Goal: Task Accomplishment & Management: Complete application form

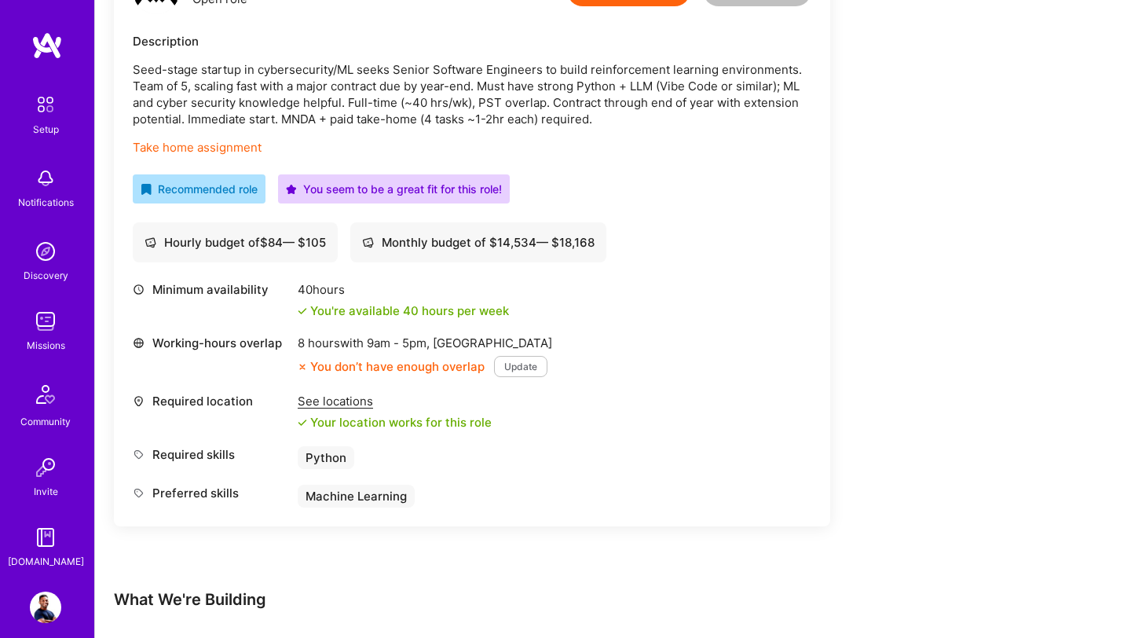
scroll to position [535, 0]
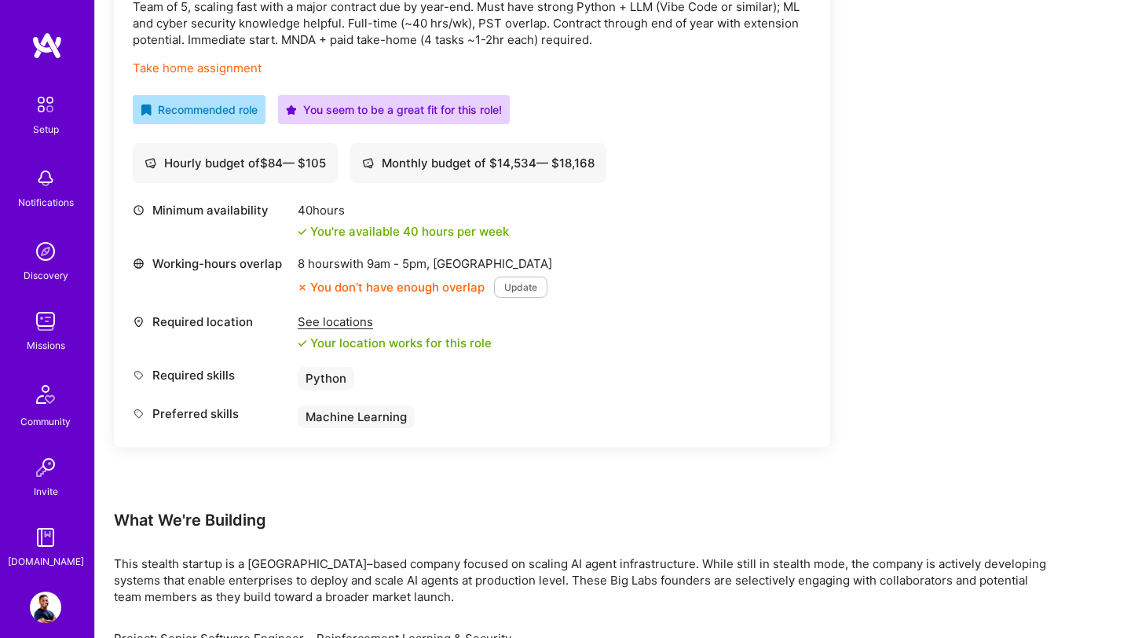
click at [49, 615] on img at bounding box center [45, 607] width 31 height 31
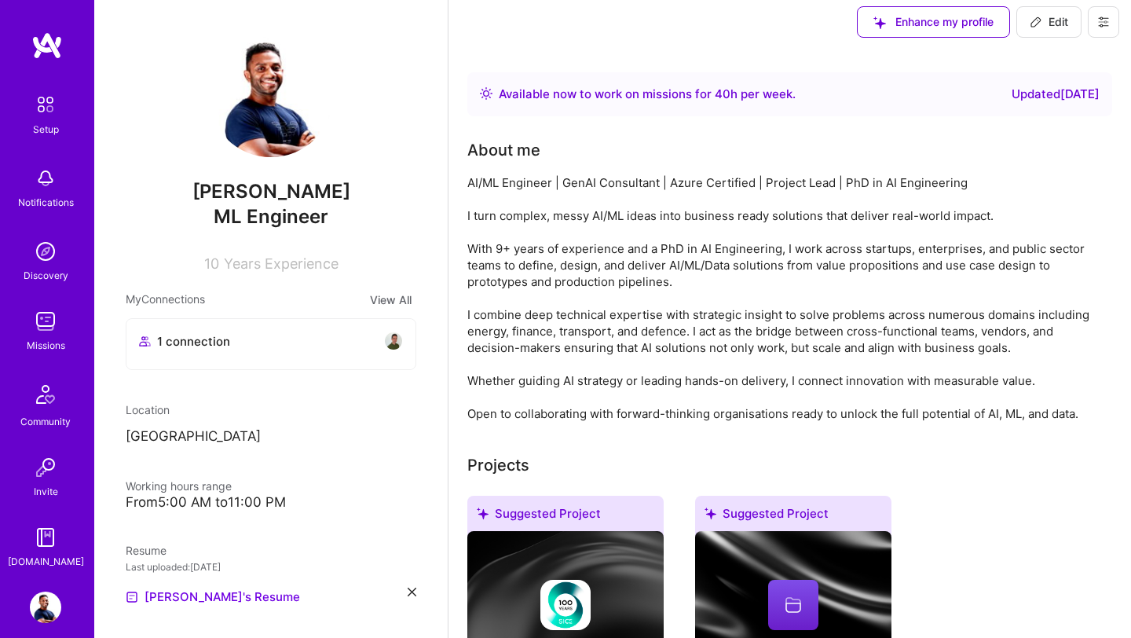
scroll to position [12, 0]
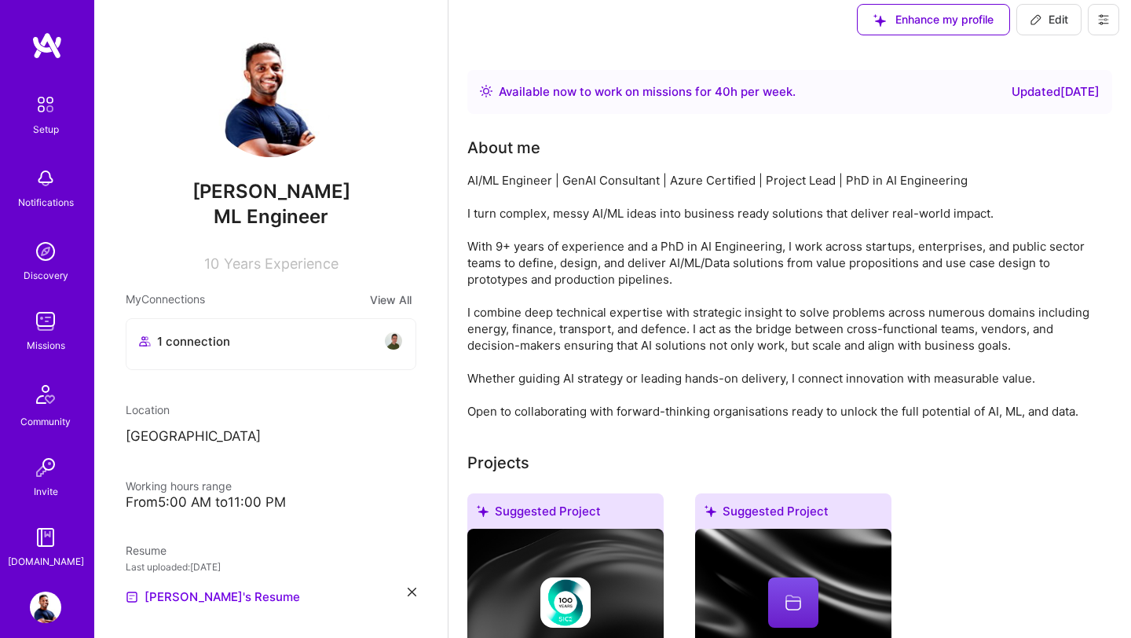
click at [40, 338] on div "Missions" at bounding box center [46, 345] width 38 height 16
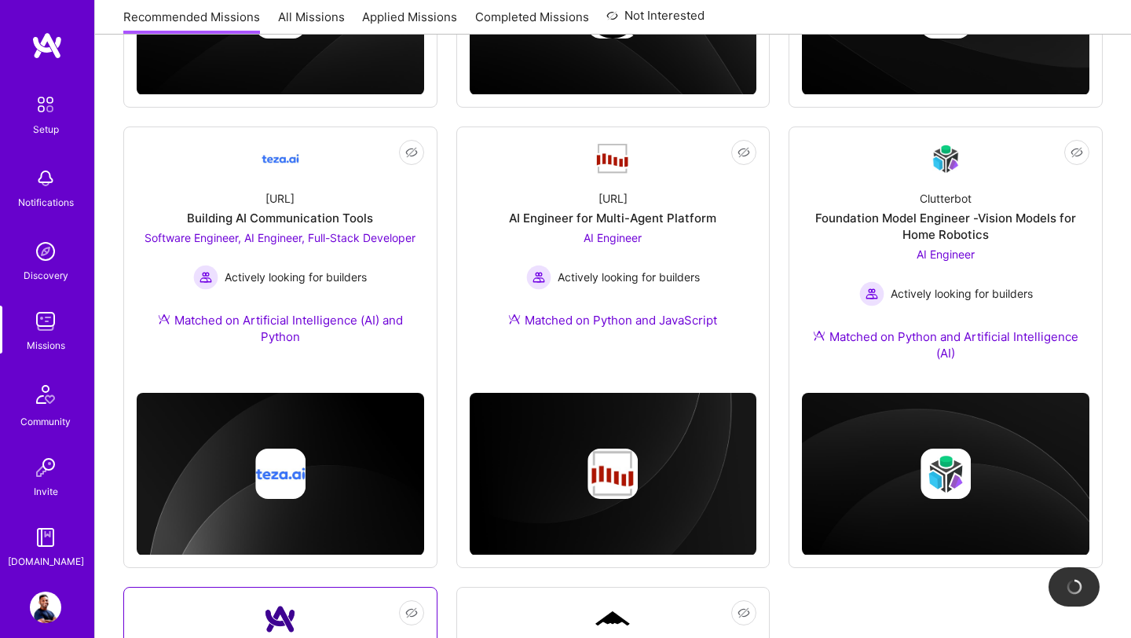
scroll to position [423, 0]
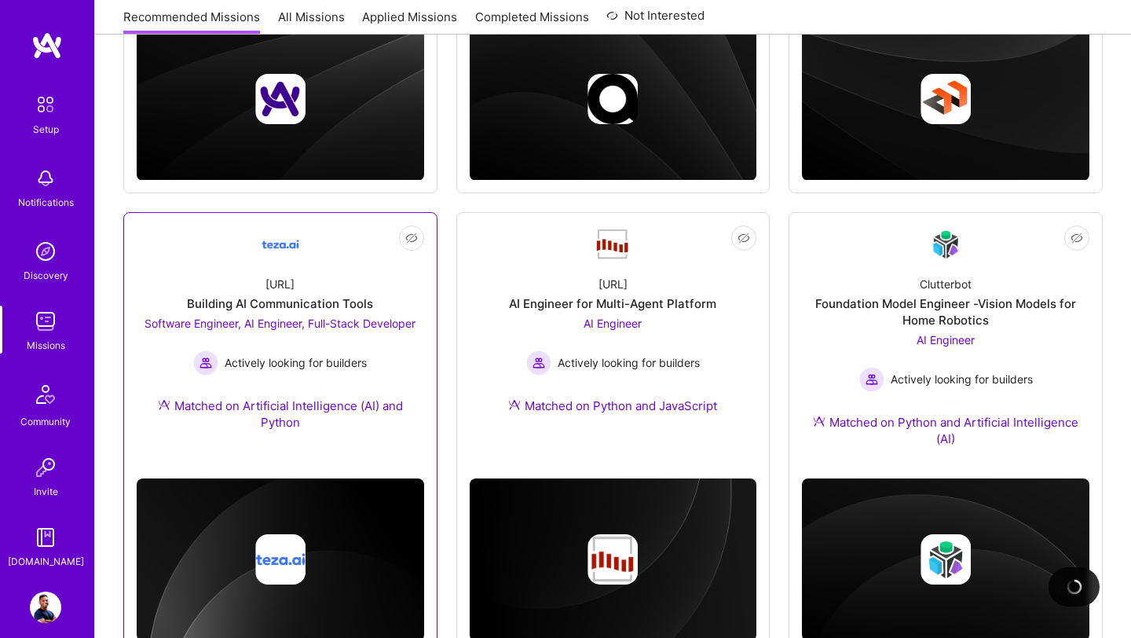
click at [274, 317] on span "Software Engineer, AI Engineer, Full-Stack Developer" at bounding box center [280, 323] width 271 height 13
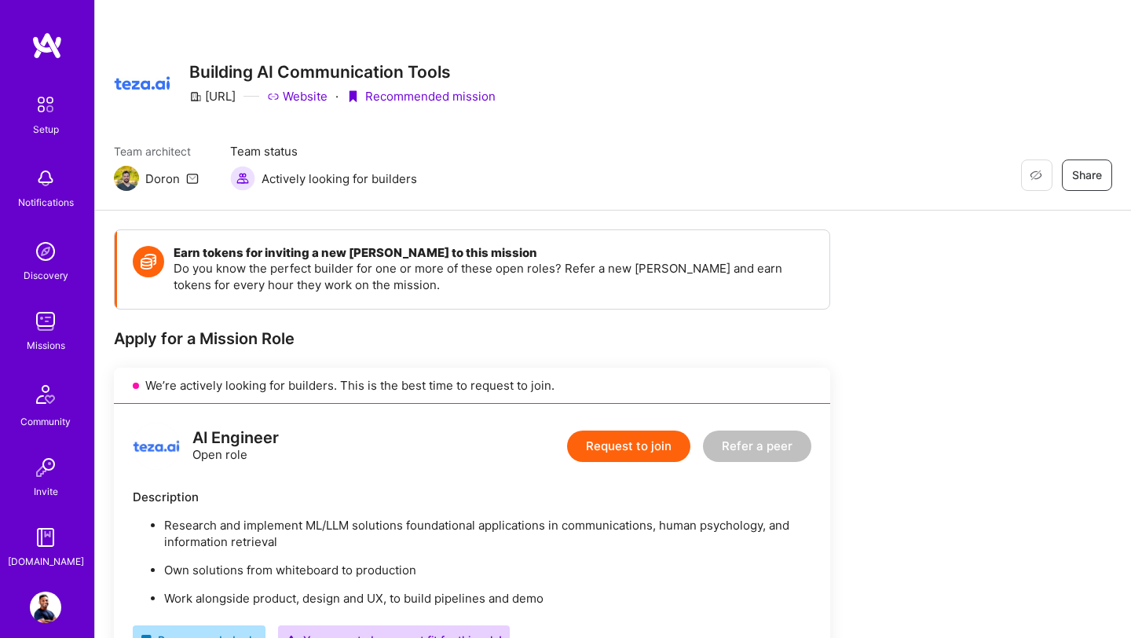
click at [132, 176] on img at bounding box center [126, 178] width 25 height 25
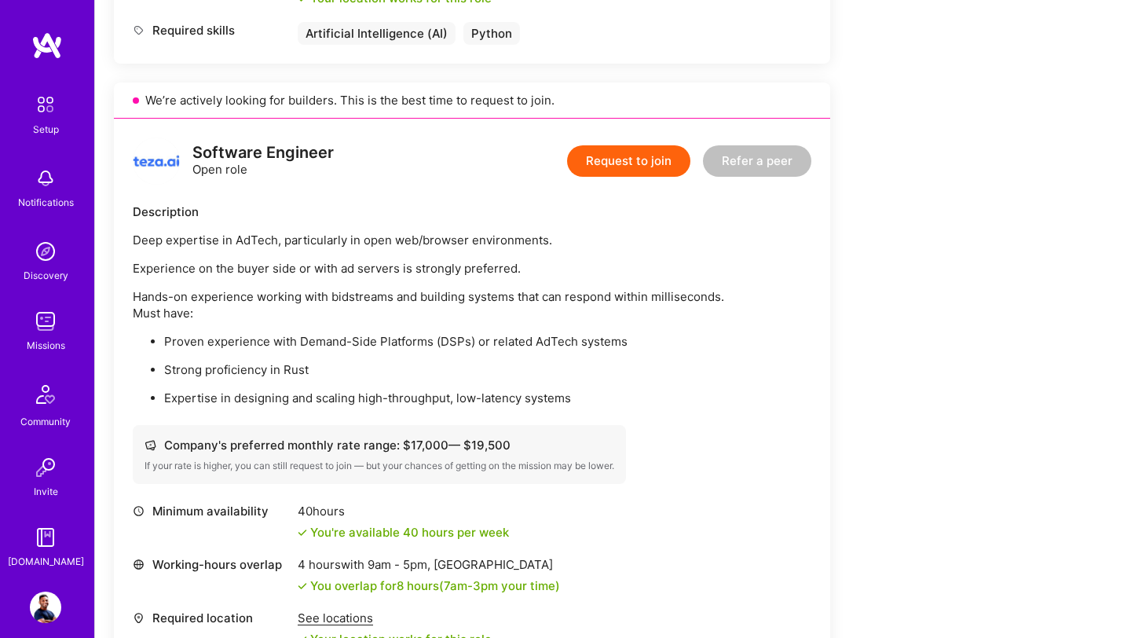
scroll to position [866, 0]
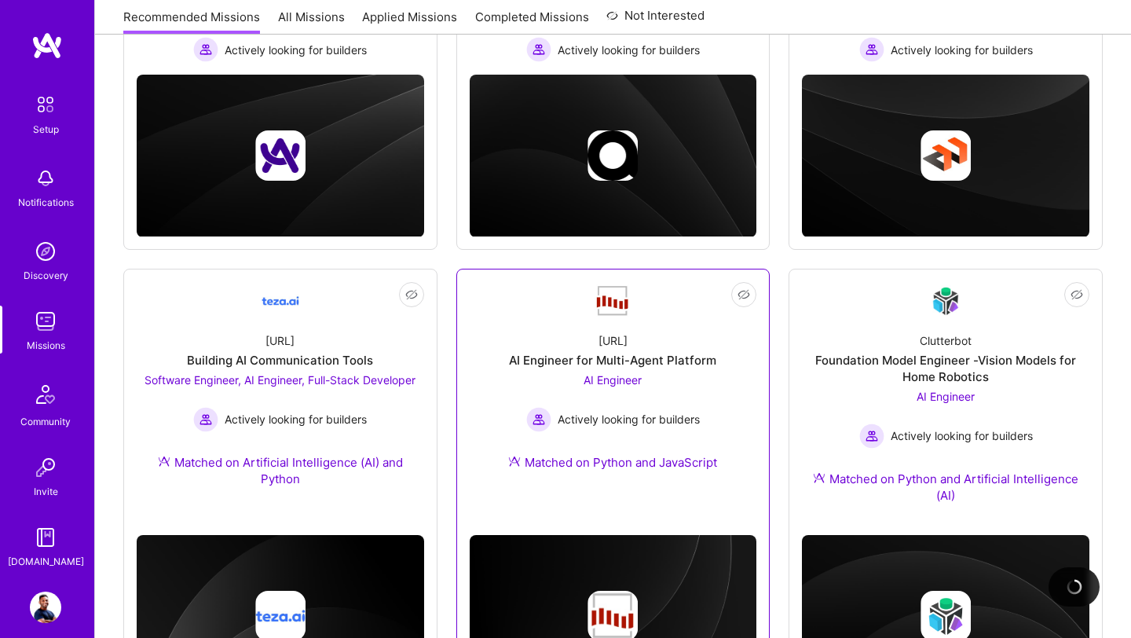
scroll to position [372, 0]
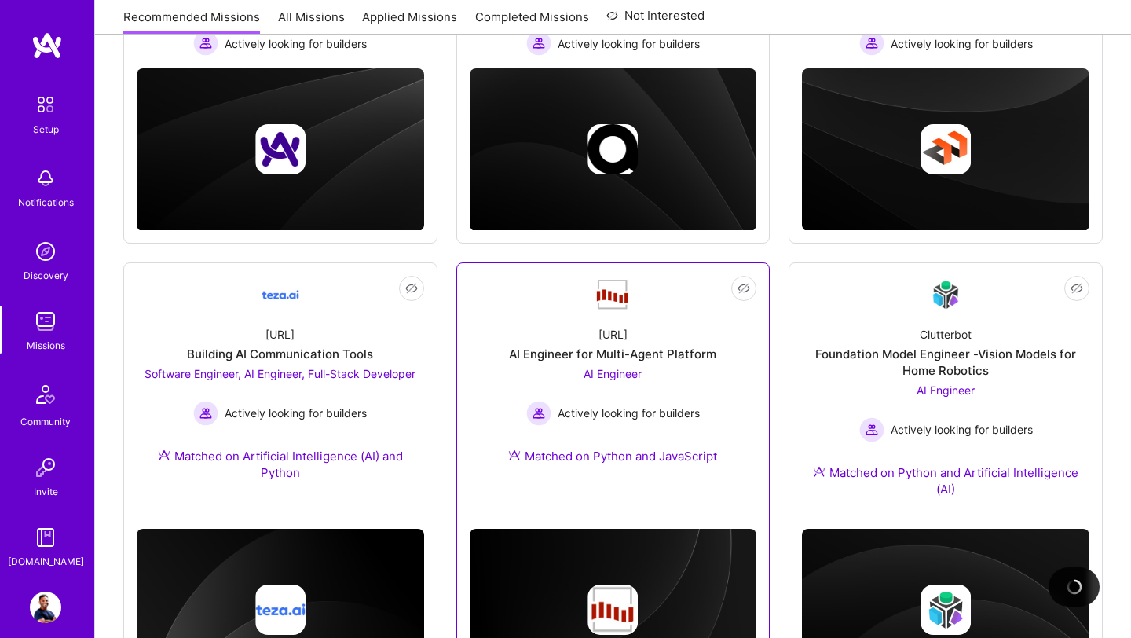
click at [625, 391] on div "AI Engineer Actively looking for builders" at bounding box center [613, 395] width 174 height 60
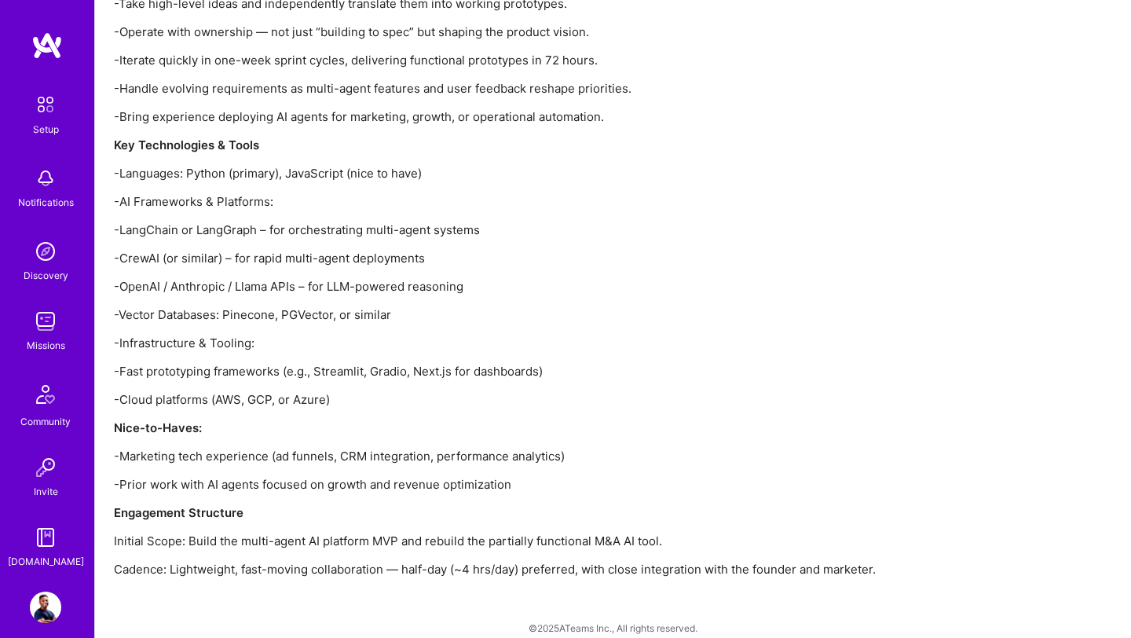
scroll to position [1671, 0]
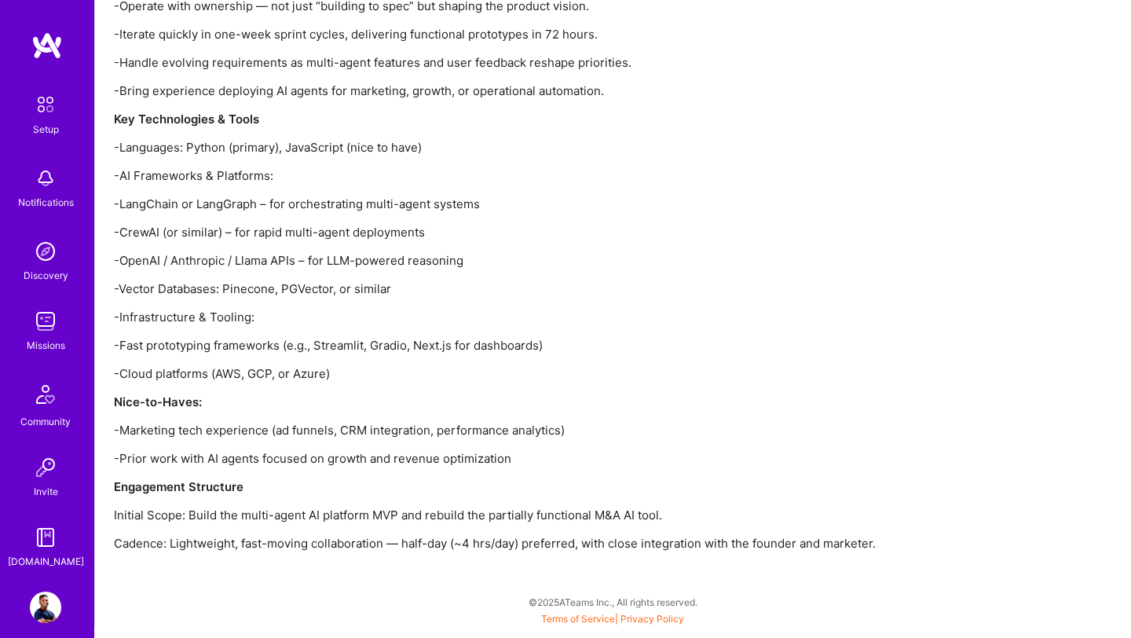
click at [48, 602] on img at bounding box center [45, 607] width 31 height 31
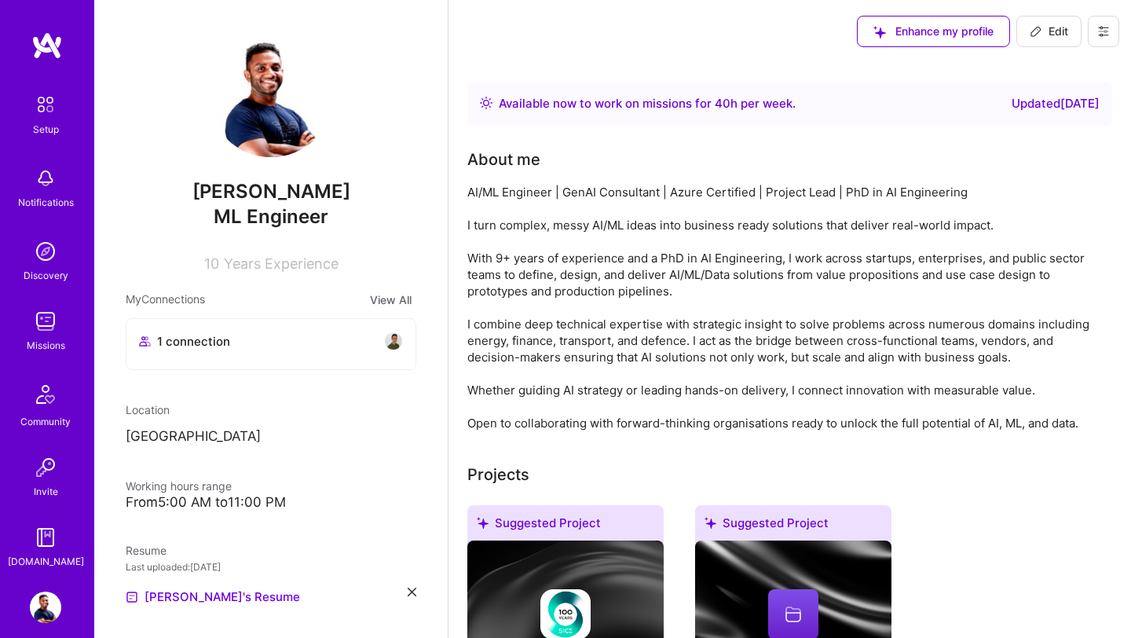
click at [1049, 35] on span "Edit" at bounding box center [1049, 32] width 38 height 16
select select "US"
select select "Right Now"
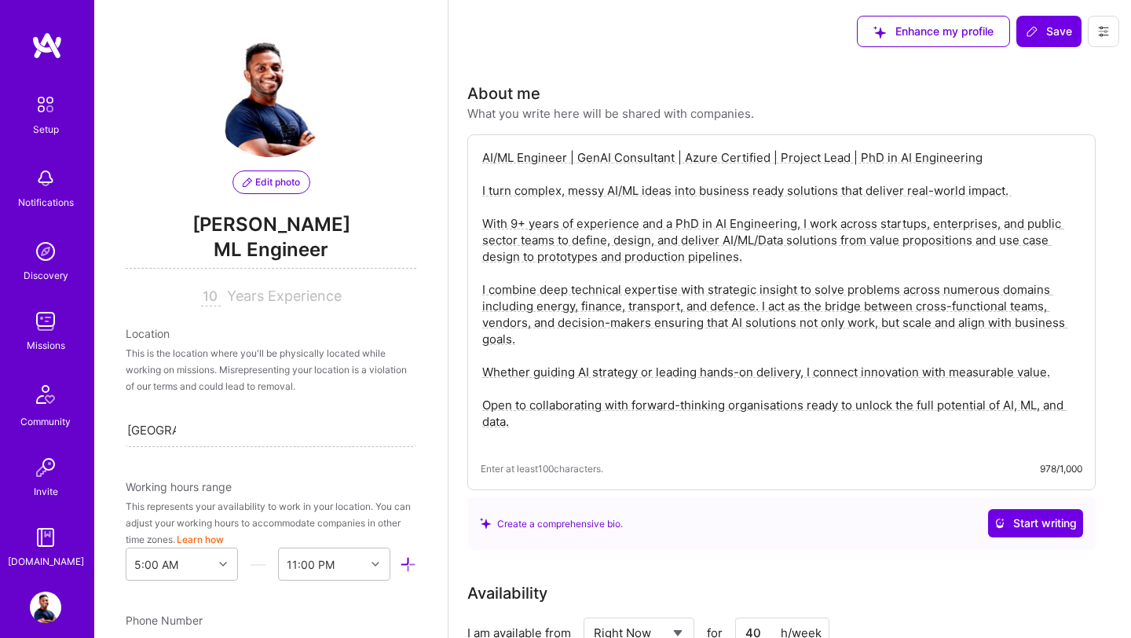
scroll to position [2, 0]
click at [192, 427] on div "[GEOGRAPHIC_DATA] [GEOGRAPHIC_DATA]" at bounding box center [271, 428] width 291 height 33
drag, startPoint x: 185, startPoint y: 430, endPoint x: 108, endPoint y: 425, distance: 77.9
click at [108, 425] on div "Edit photo [PERSON_NAME] Engineer 10 Years Experience Location This is the loca…" at bounding box center [271, 319] width 354 height 638
type input "sri"
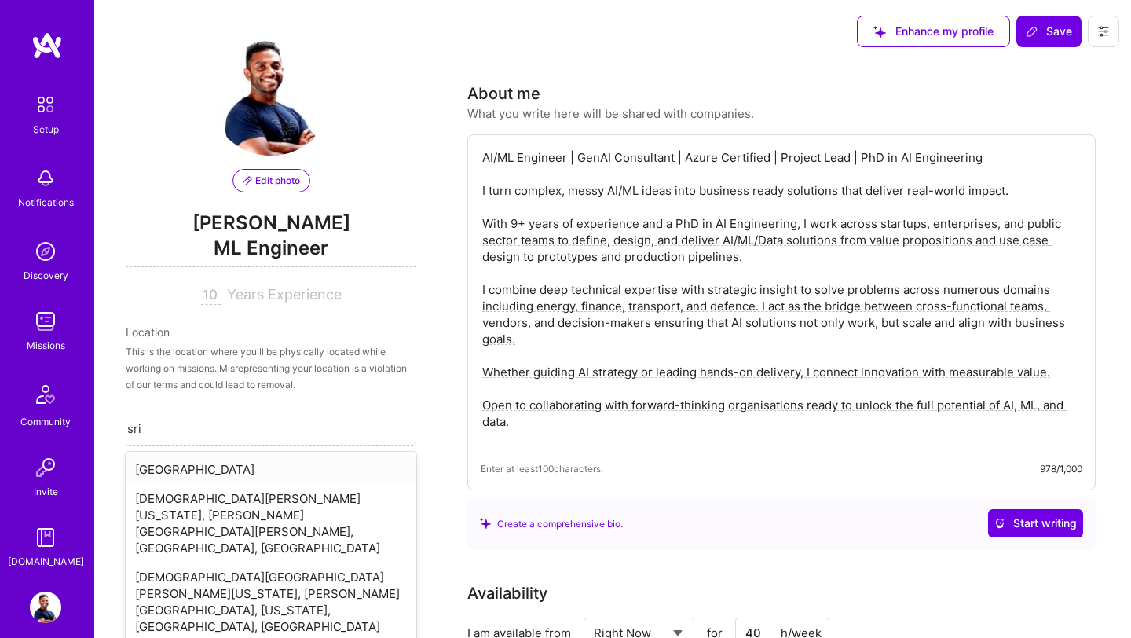
click at [142, 477] on div "[GEOGRAPHIC_DATA]" at bounding box center [271, 469] width 291 height 29
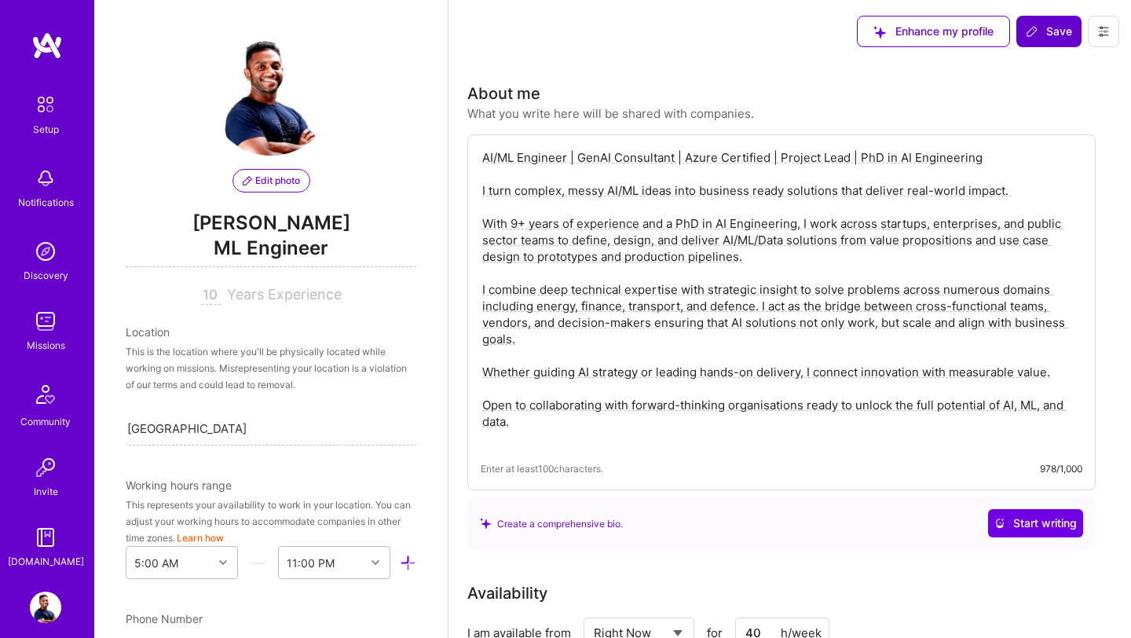
click at [1050, 43] on button "Save" at bounding box center [1049, 31] width 65 height 31
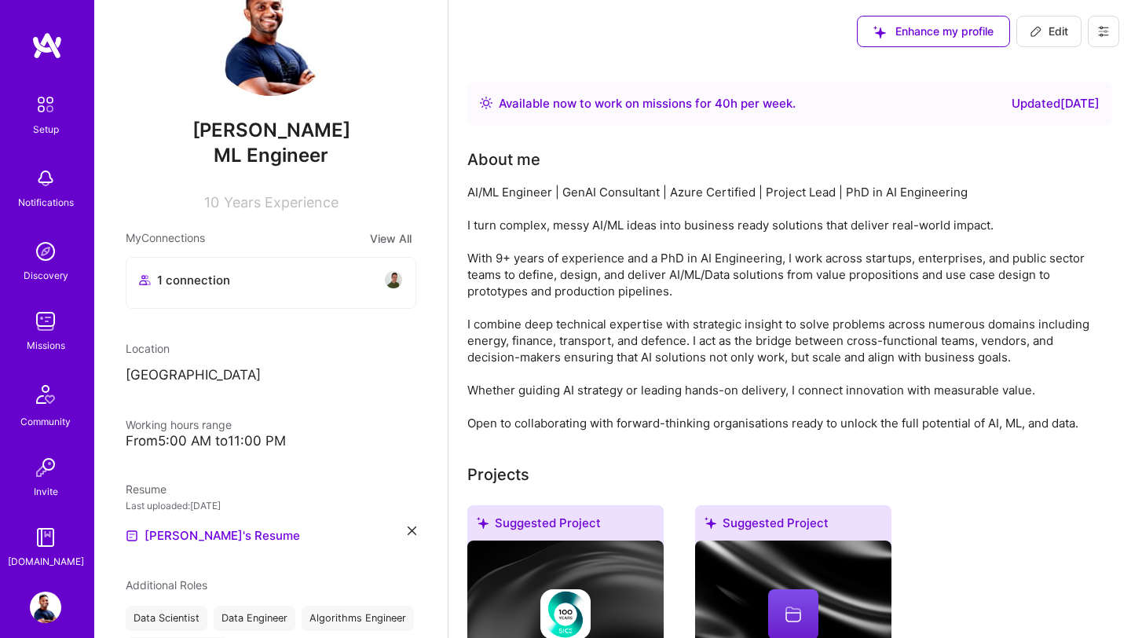
scroll to position [73, 0]
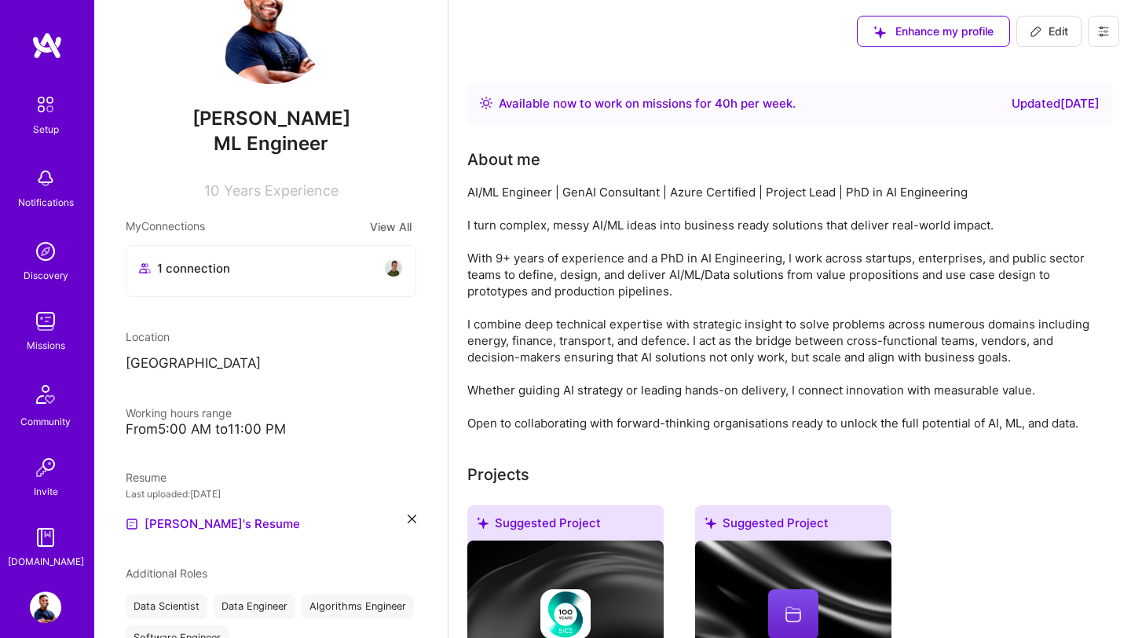
click at [251, 434] on div "From 5:00 AM to 11:00 PM" at bounding box center [271, 429] width 291 height 16
click at [1054, 35] on span "Edit" at bounding box center [1049, 32] width 38 height 16
select select "US"
select select "Right Now"
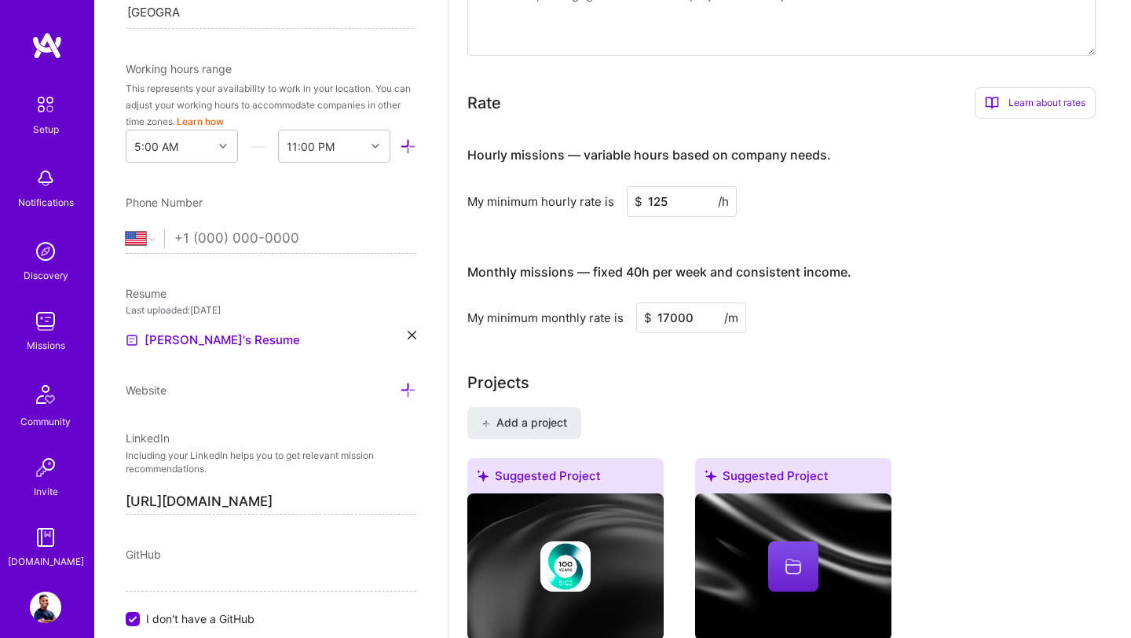
scroll to position [412, 0]
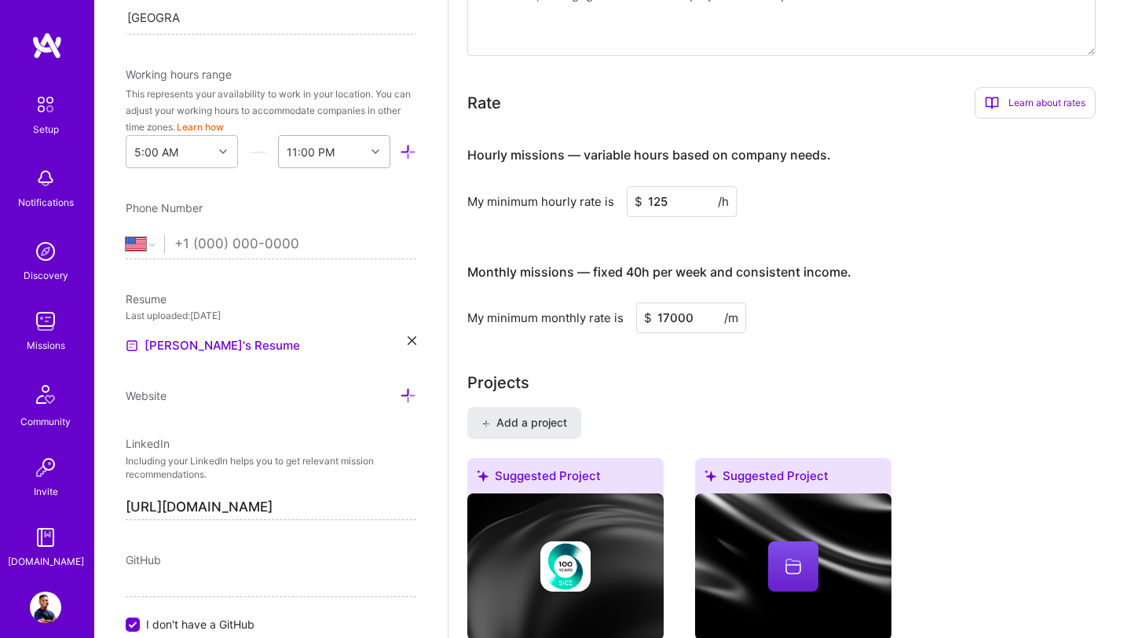
click at [377, 160] on div at bounding box center [377, 151] width 24 height 20
click at [335, 391] on div "4:30 AM" at bounding box center [334, 392] width 112 height 29
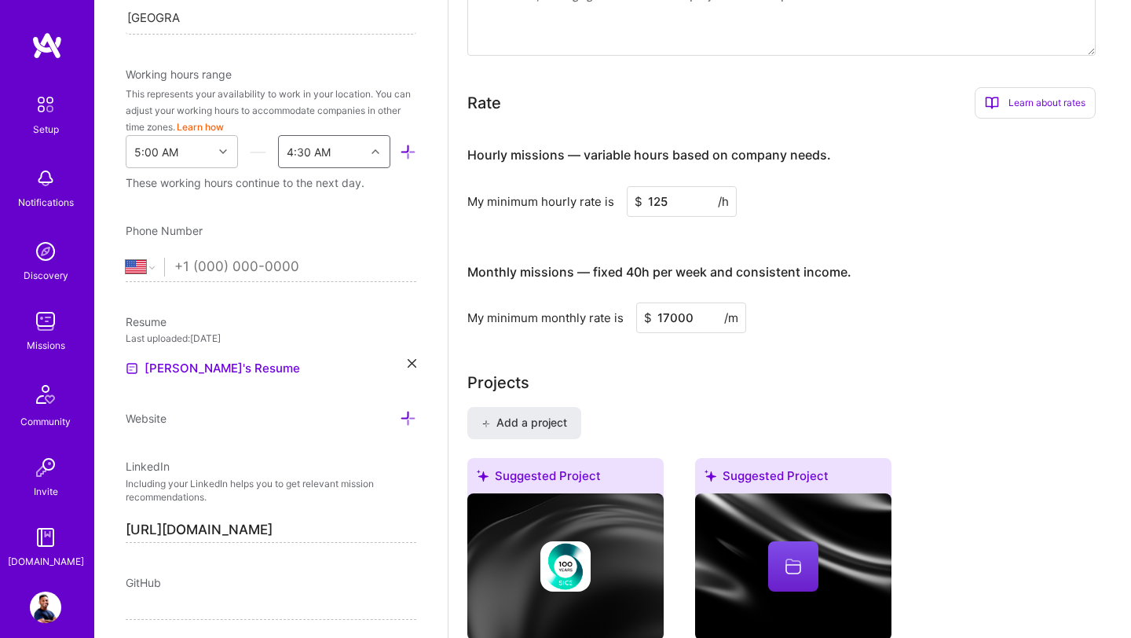
scroll to position [0, 0]
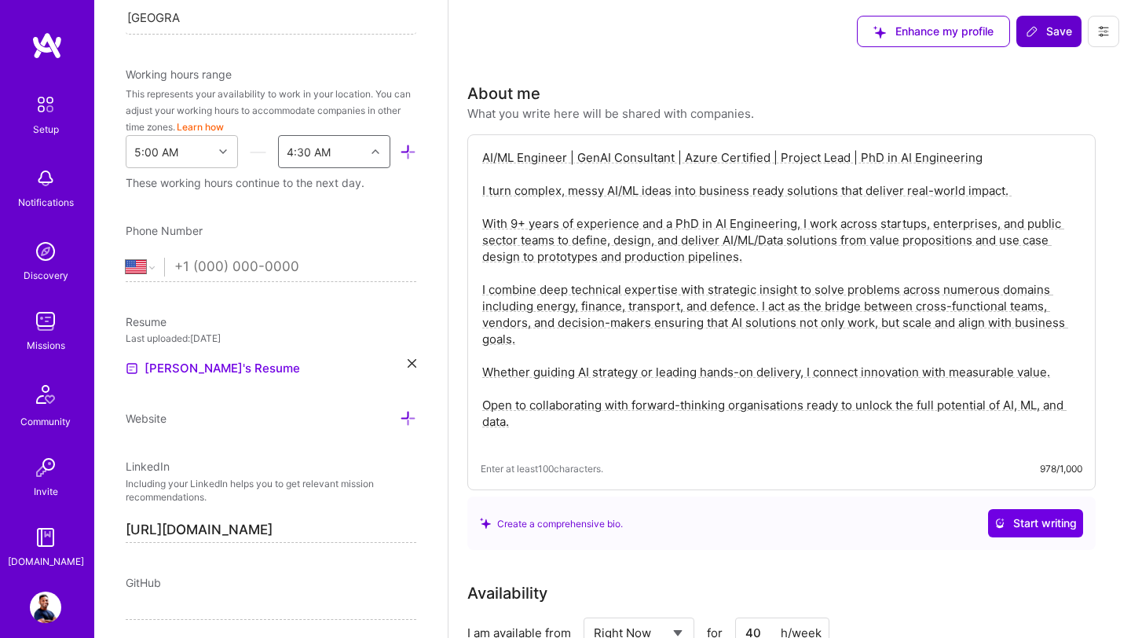
click at [1047, 28] on span "Save" at bounding box center [1049, 32] width 46 height 16
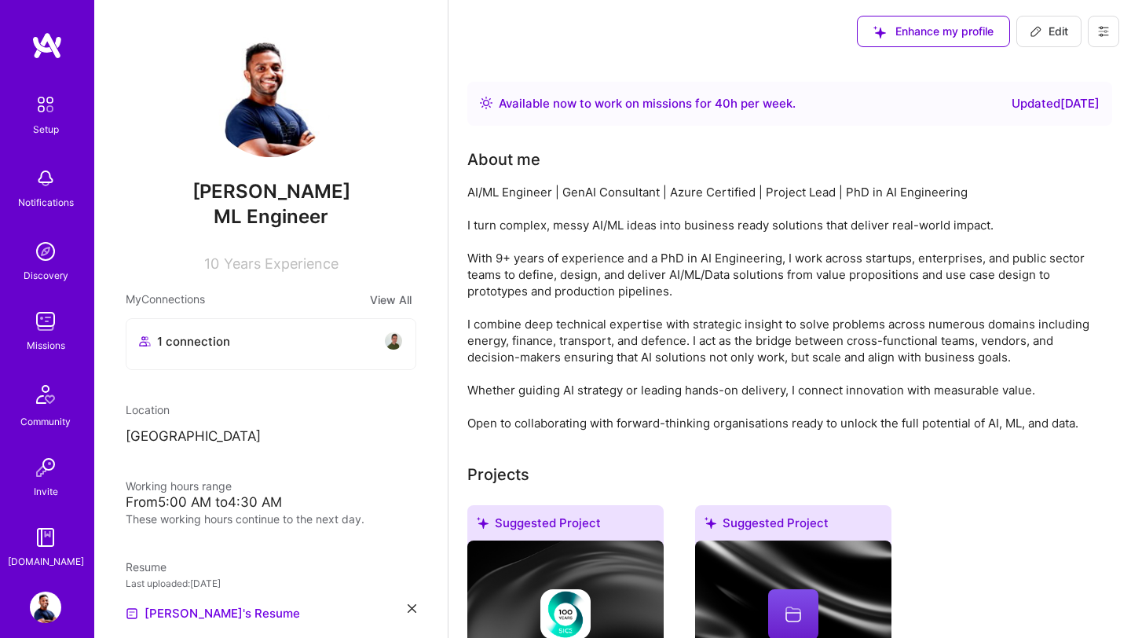
click at [51, 332] on img at bounding box center [45, 321] width 31 height 31
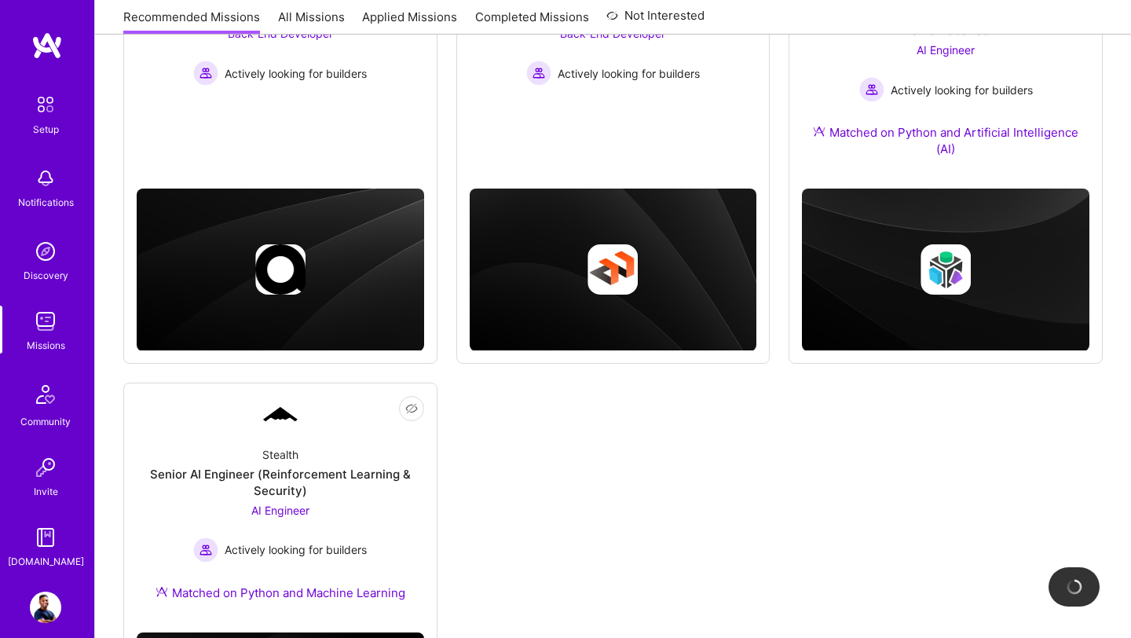
scroll to position [558, 0]
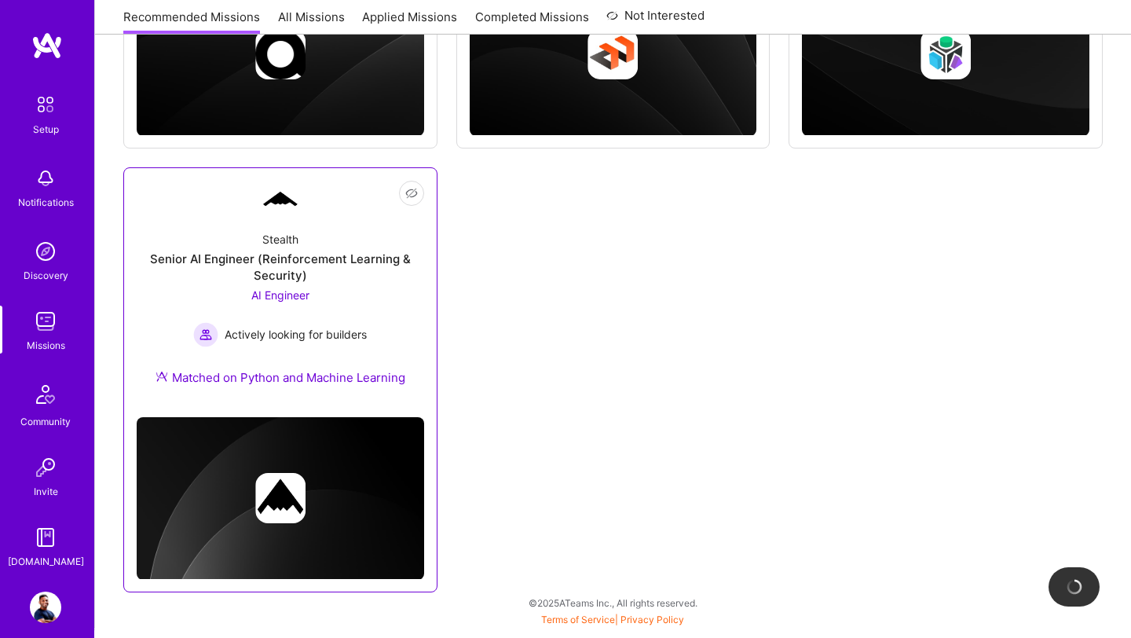
click at [299, 256] on div "Senior AI Engineer (Reinforcement Learning & Security)" at bounding box center [281, 267] width 288 height 33
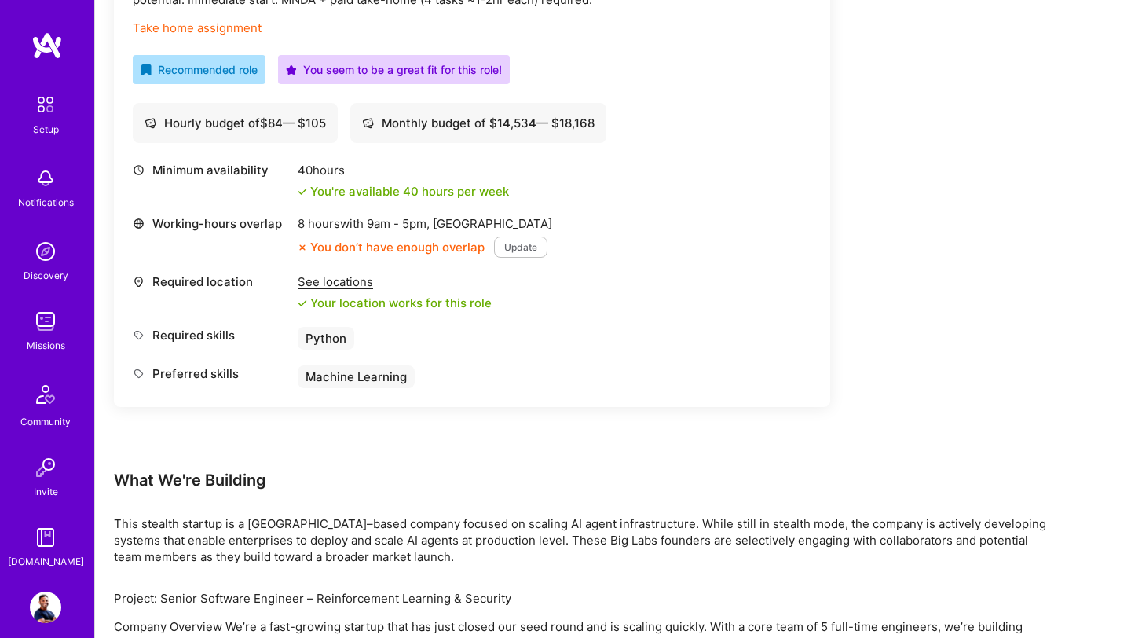
scroll to position [652, 0]
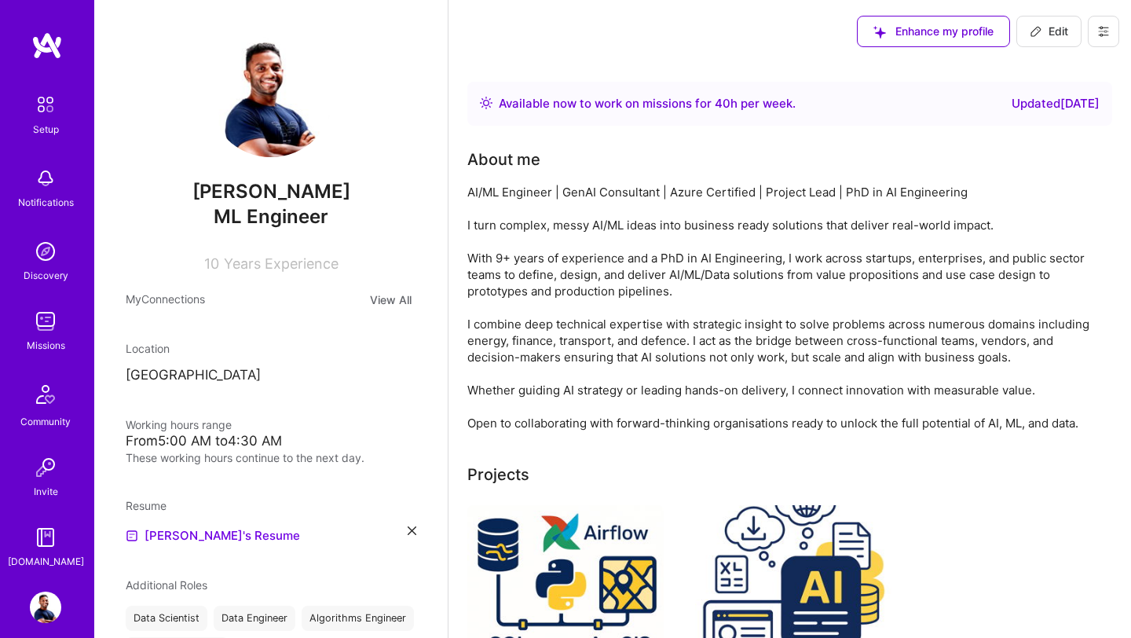
click at [282, 385] on p "[GEOGRAPHIC_DATA]" at bounding box center [271, 375] width 291 height 19
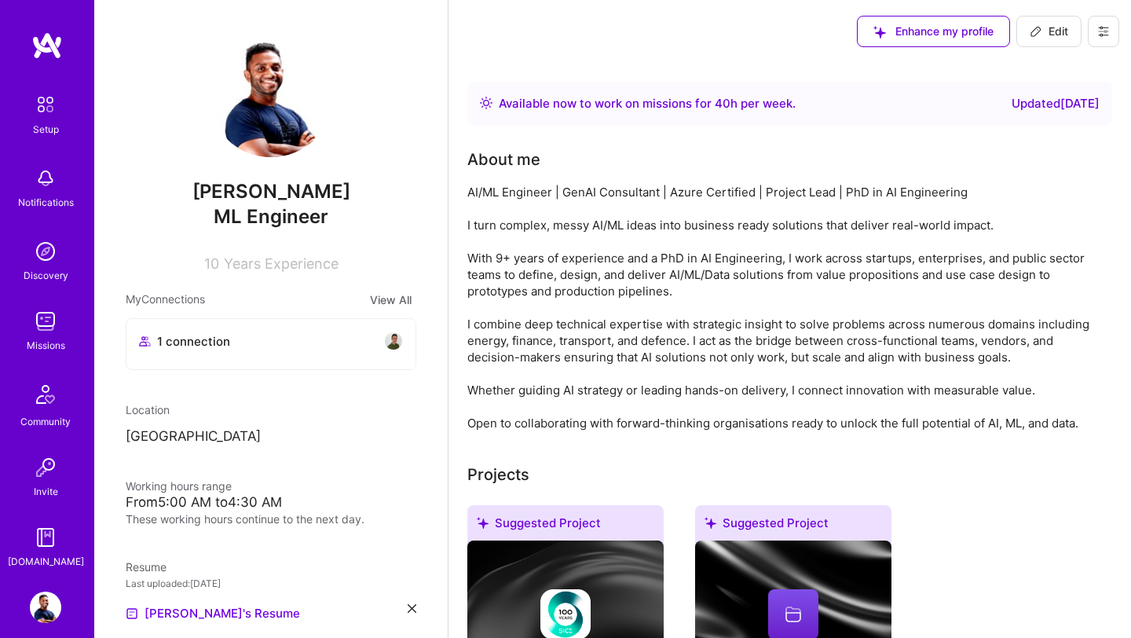
click at [247, 500] on div "From 5:00 AM to 4:30 AM" at bounding box center [271, 502] width 291 height 16
click at [1050, 34] on span "Edit" at bounding box center [1049, 32] width 38 height 16
select select "US"
select select "Right Now"
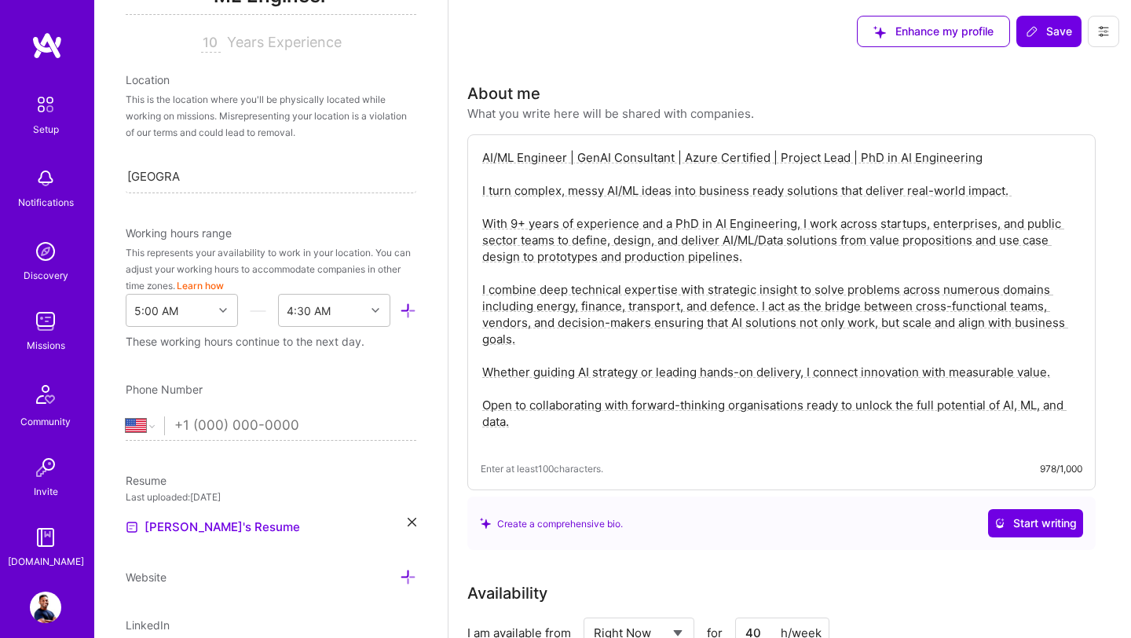
scroll to position [214, 0]
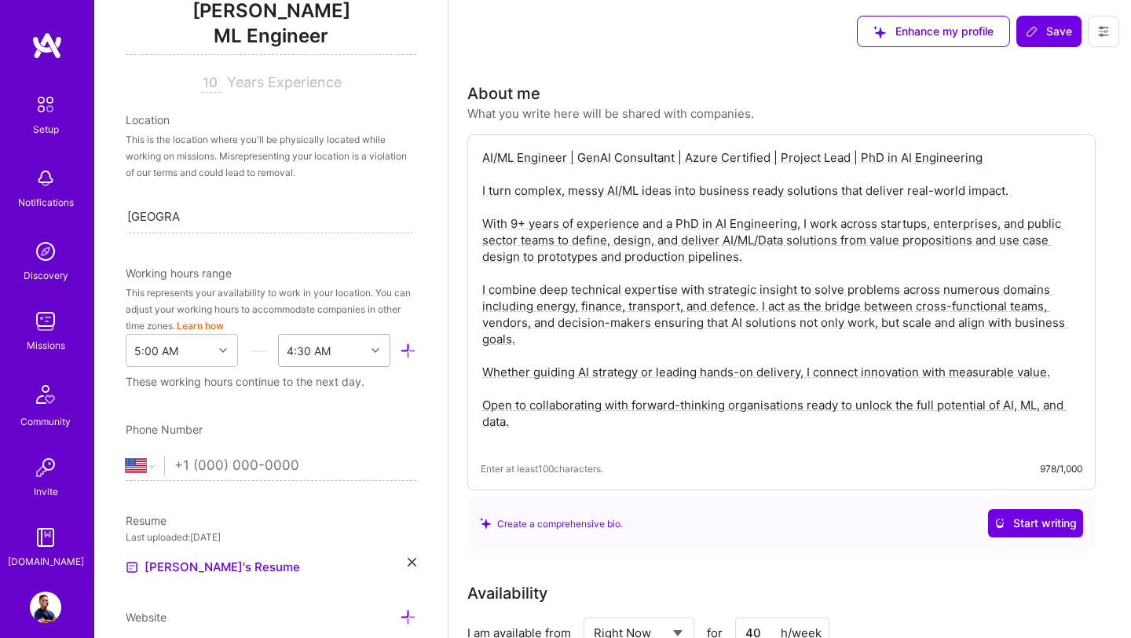
click at [350, 352] on div "4:30 AM" at bounding box center [322, 350] width 86 height 31
click at [325, 385] on div "5:00 AM" at bounding box center [334, 390] width 112 height 29
click at [317, 592] on div "4:30 AM" at bounding box center [334, 591] width 112 height 29
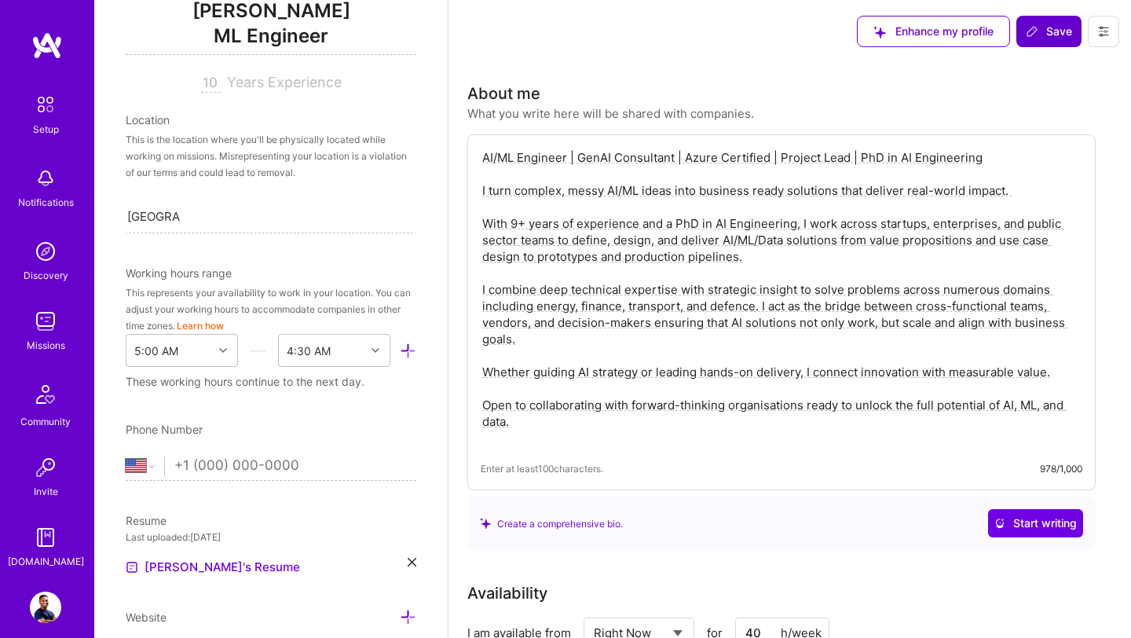
click at [1050, 25] on span "Save" at bounding box center [1049, 32] width 46 height 16
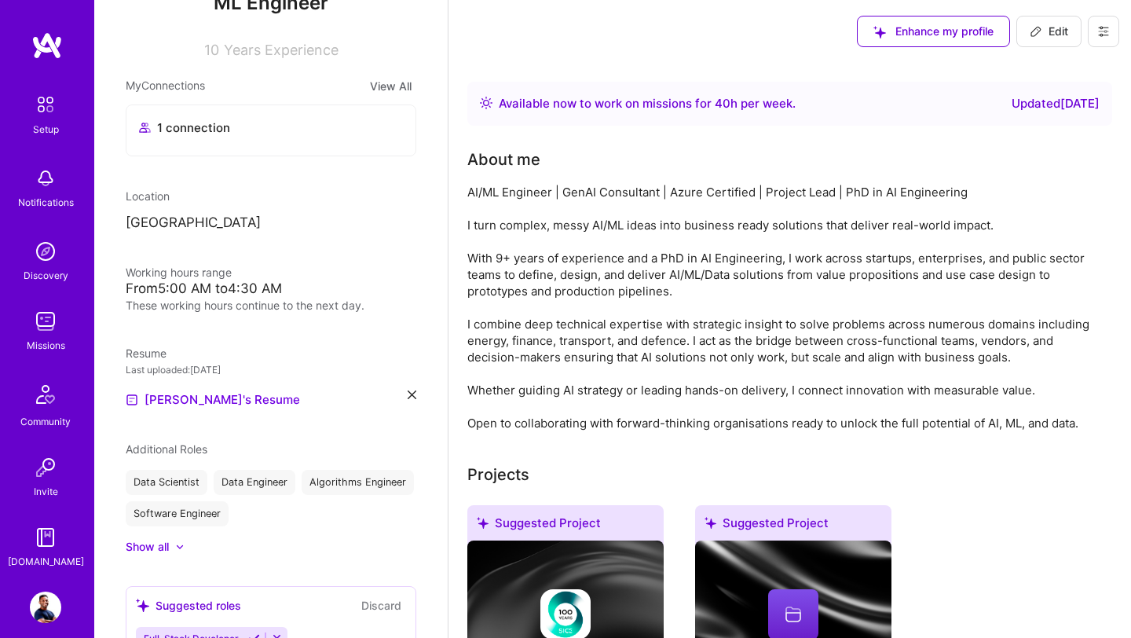
scroll to position [181, 0]
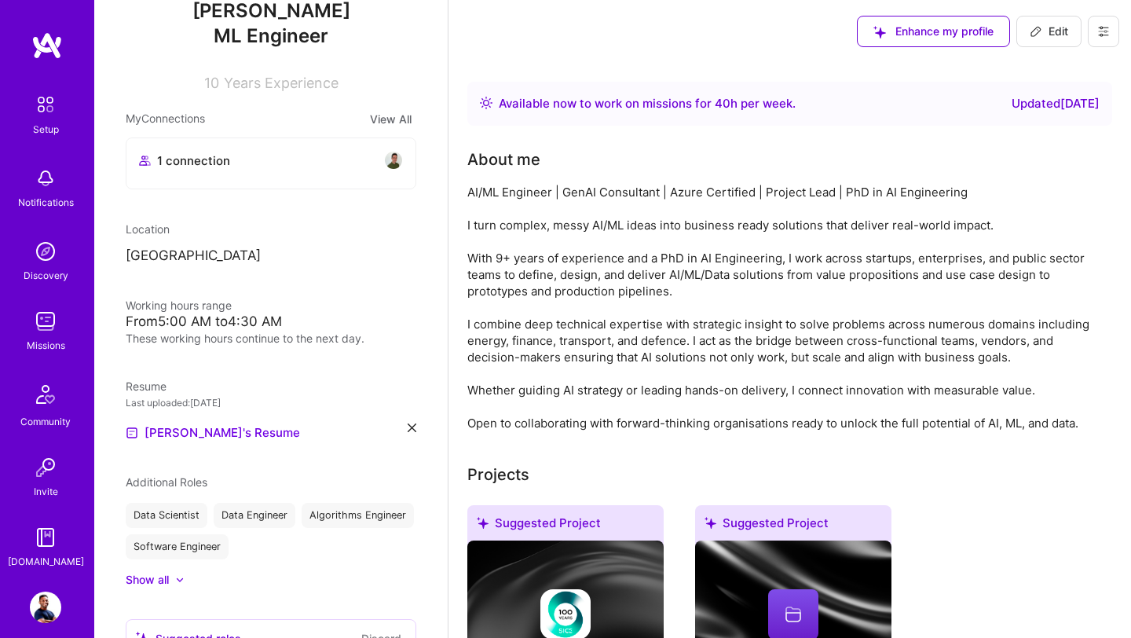
click at [56, 317] on img at bounding box center [45, 321] width 31 height 31
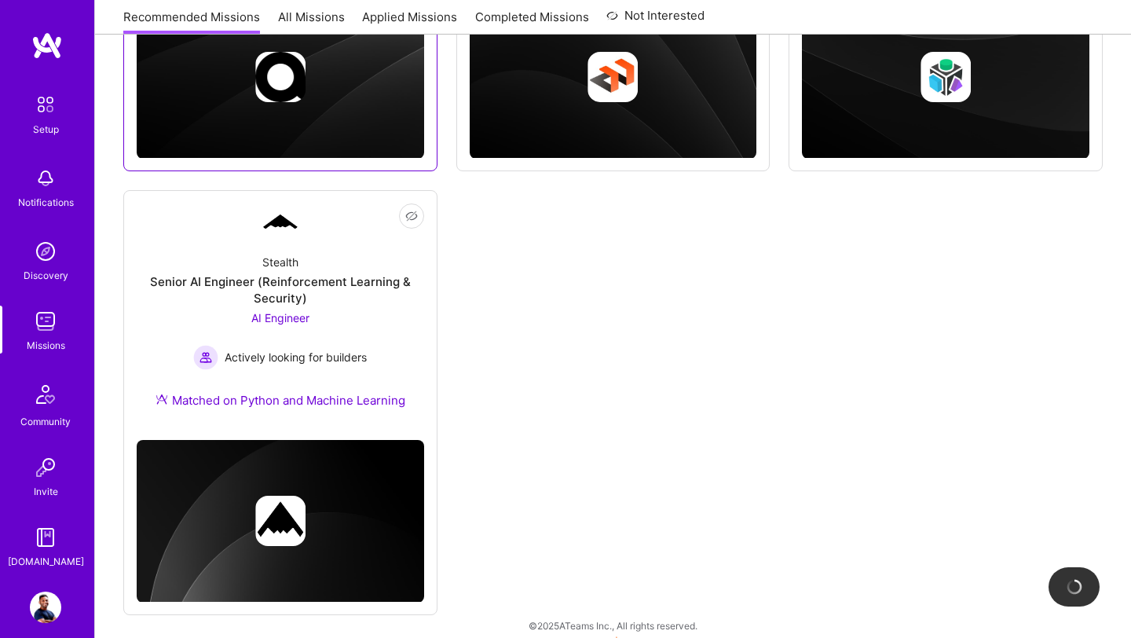
scroll to position [549, 0]
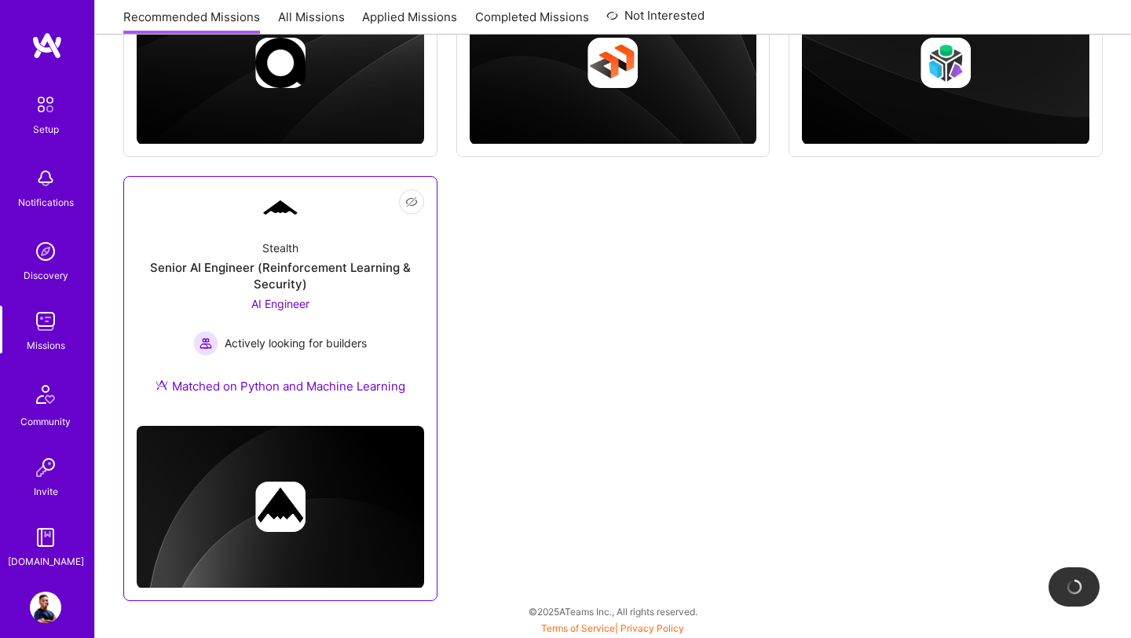
click at [281, 365] on div "Stealth Senior AI Engineer (Reinforcement Learning & Security) AI Engineer Acti…" at bounding box center [281, 320] width 288 height 186
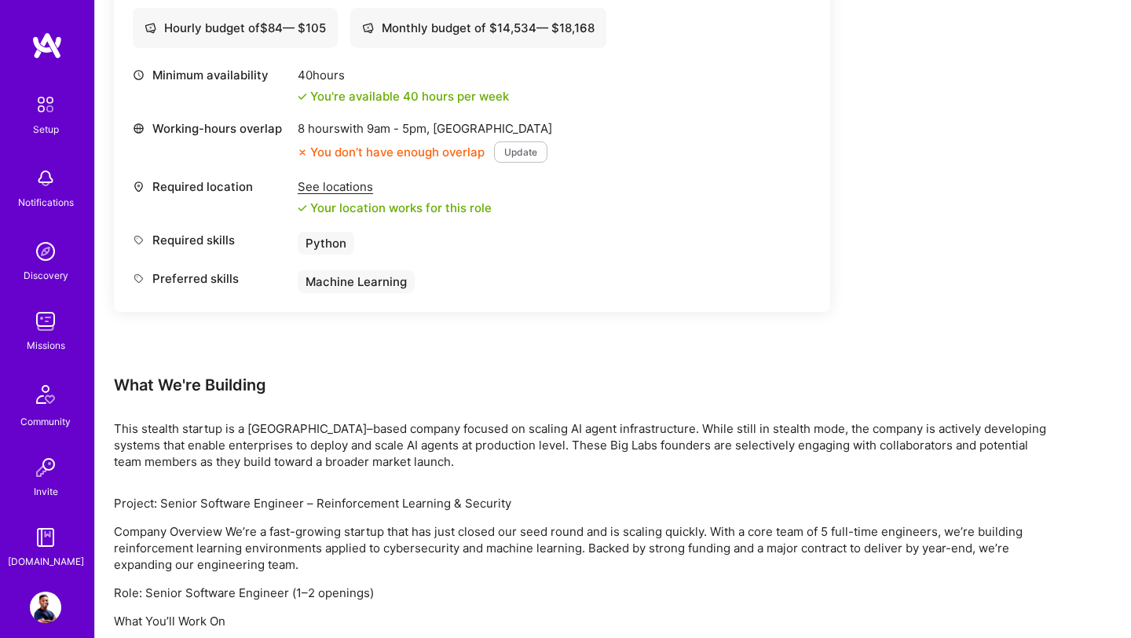
scroll to position [722, 0]
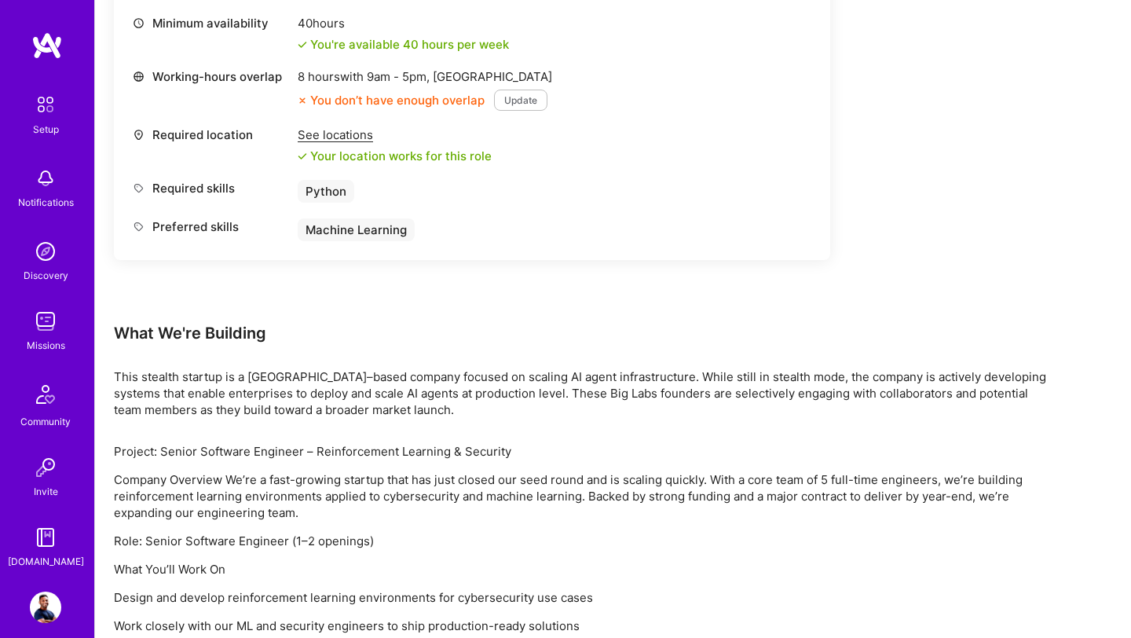
click at [417, 102] on div "You don’t have enough overlap" at bounding box center [391, 100] width 187 height 16
click at [505, 108] on button "Update" at bounding box center [520, 100] width 53 height 21
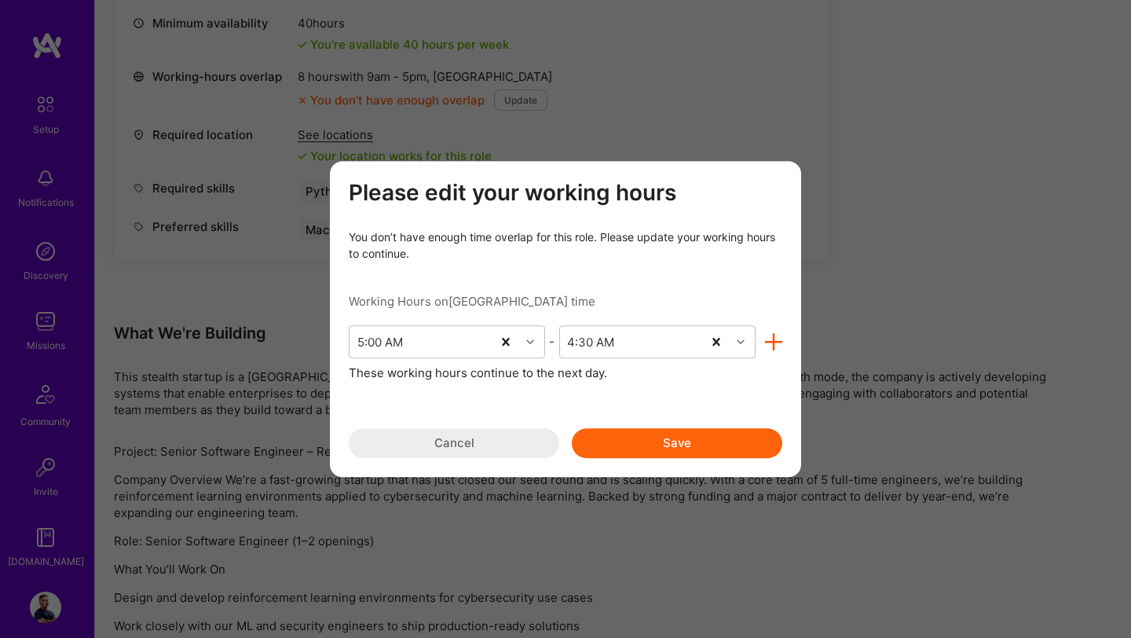
click at [489, 448] on button "Cancel" at bounding box center [454, 443] width 211 height 30
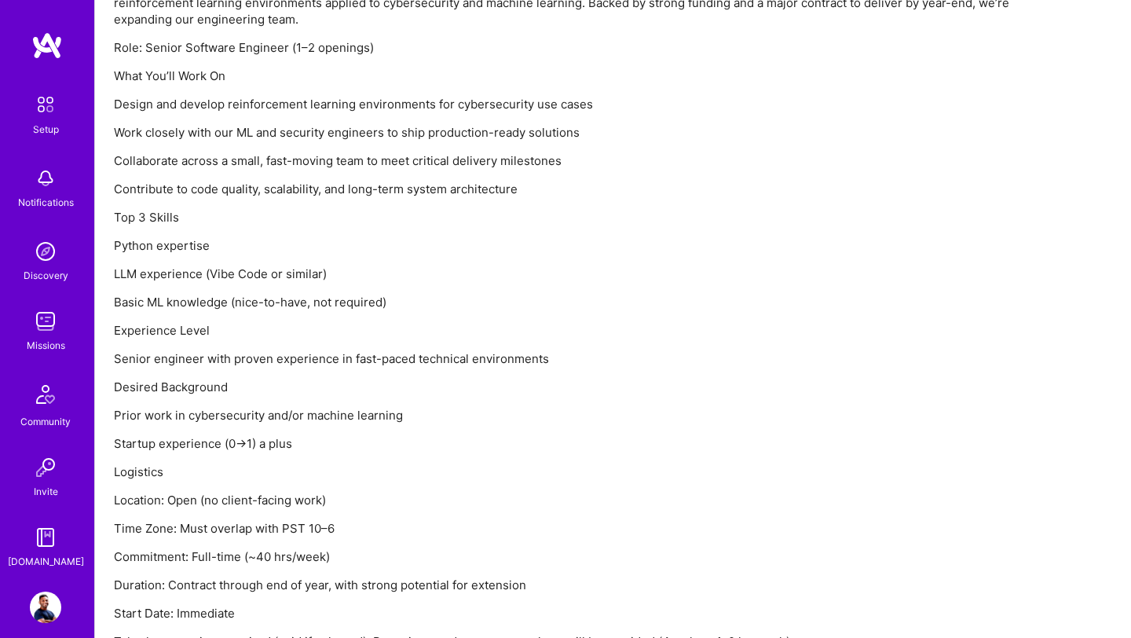
scroll to position [1277, 0]
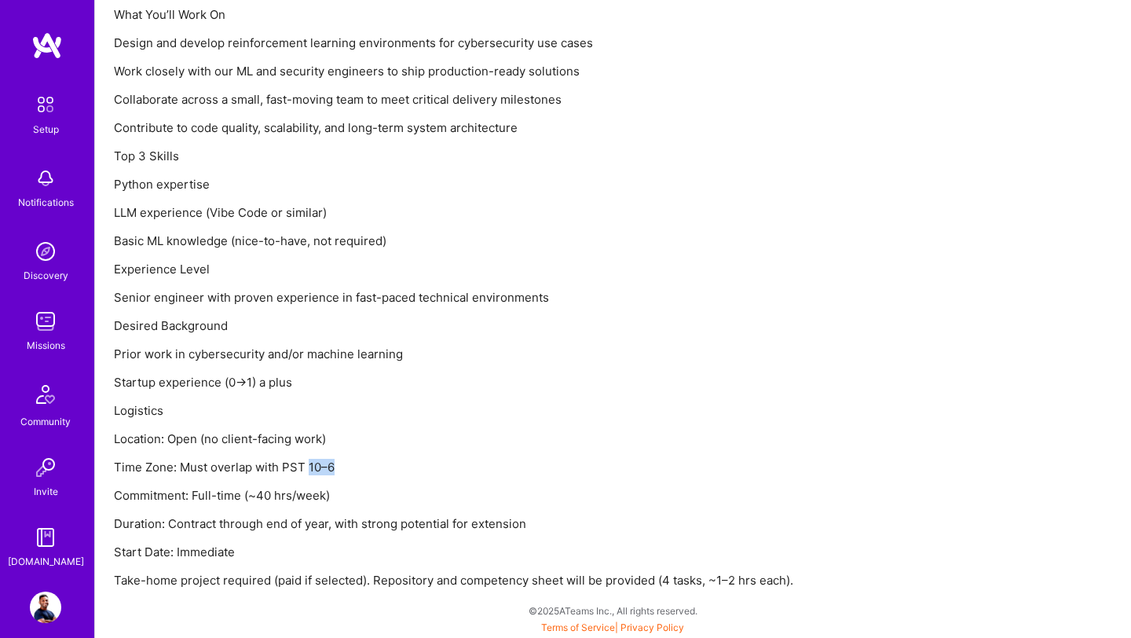
drag, startPoint x: 309, startPoint y: 469, endPoint x: 333, endPoint y: 467, distance: 24.4
click at [333, 468] on p "Time Zone: Must overlap with PST 10–6" at bounding box center [585, 467] width 943 height 16
copy p "10–6"
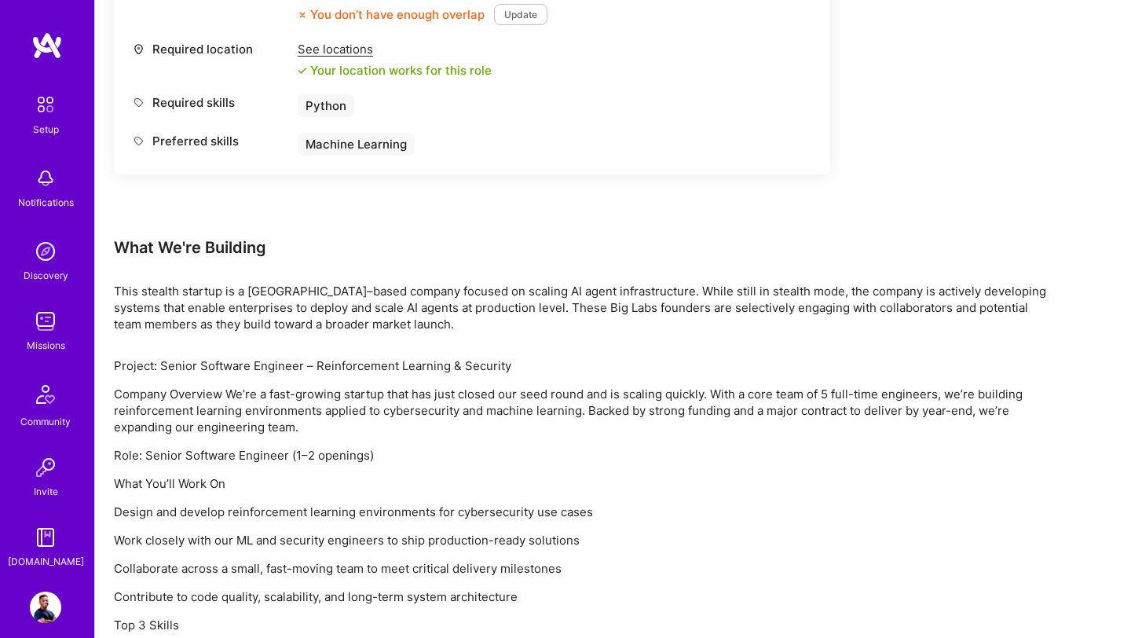
scroll to position [0, 0]
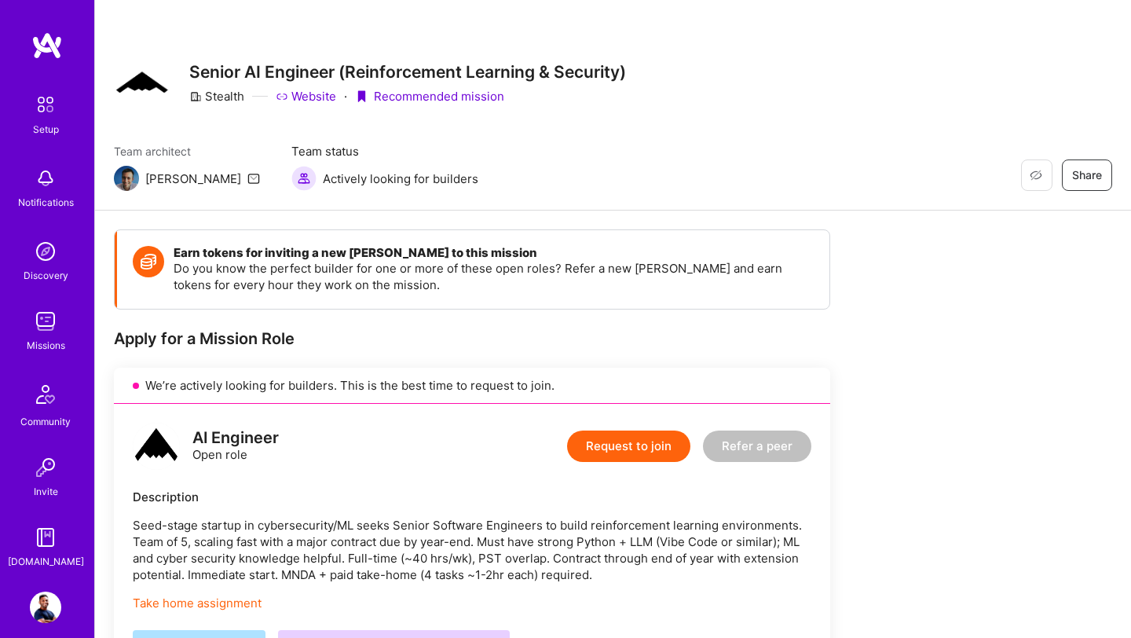
click at [49, 328] on img at bounding box center [45, 321] width 31 height 31
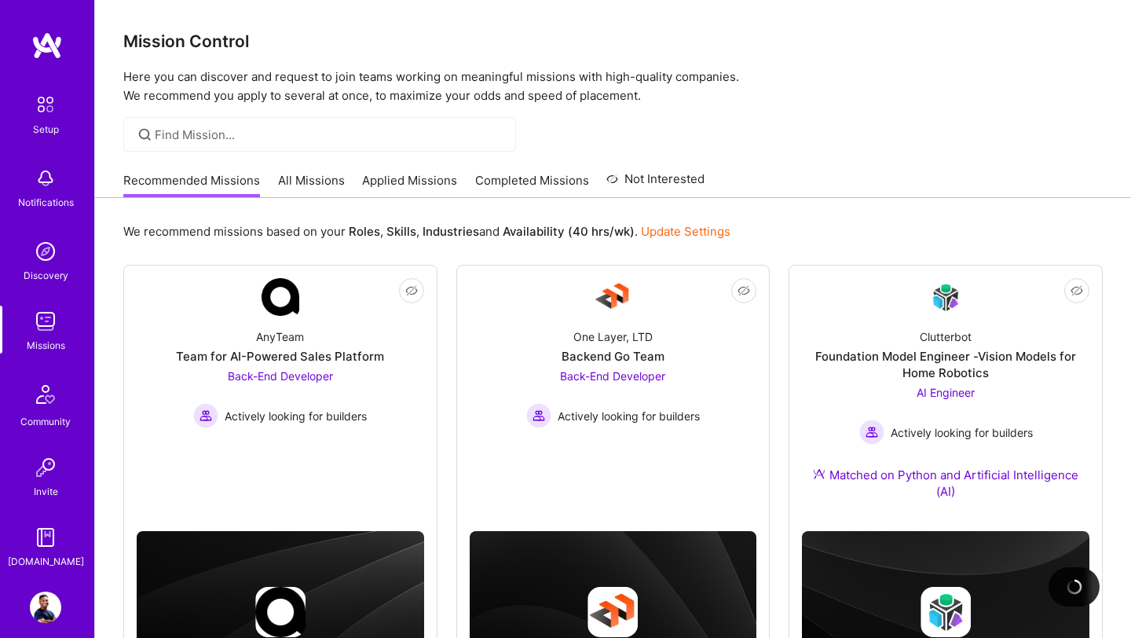
click at [412, 187] on link "Applied Missions" at bounding box center [409, 185] width 95 height 26
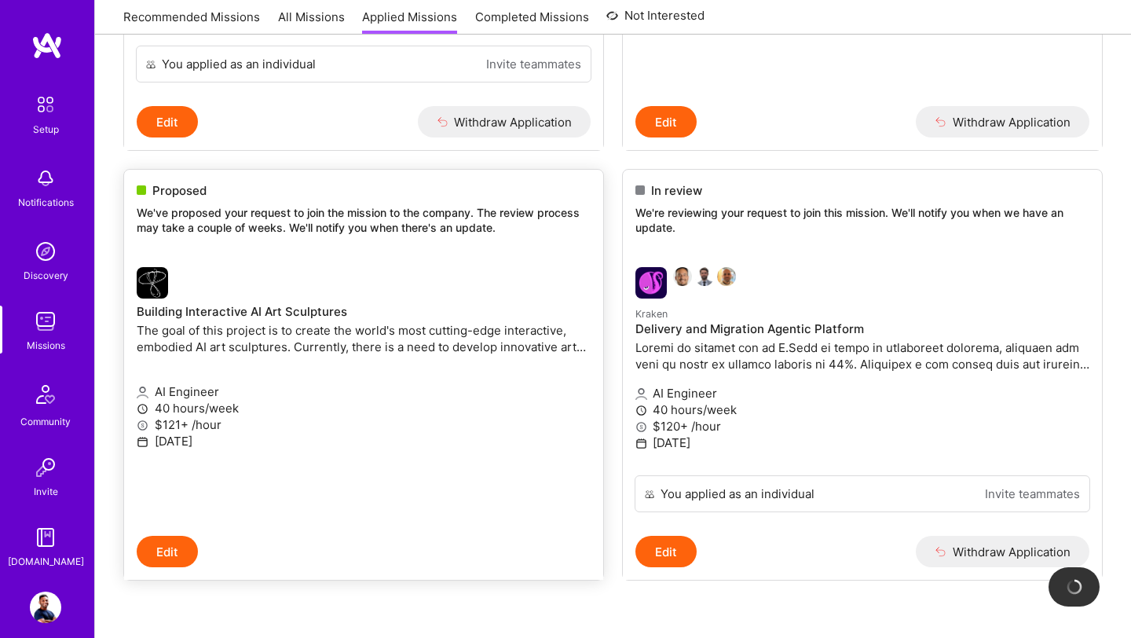
scroll to position [524, 0]
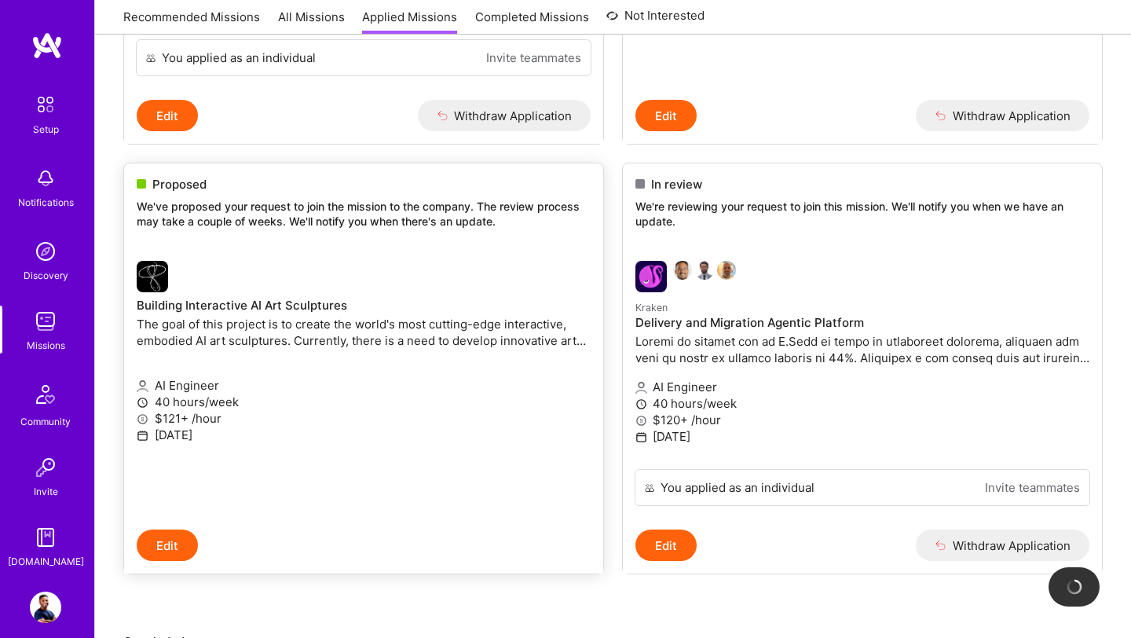
click at [249, 293] on link "Building Interactive AI Art Sculptures The goal of this project is to create th…" at bounding box center [363, 388] width 479 height 281
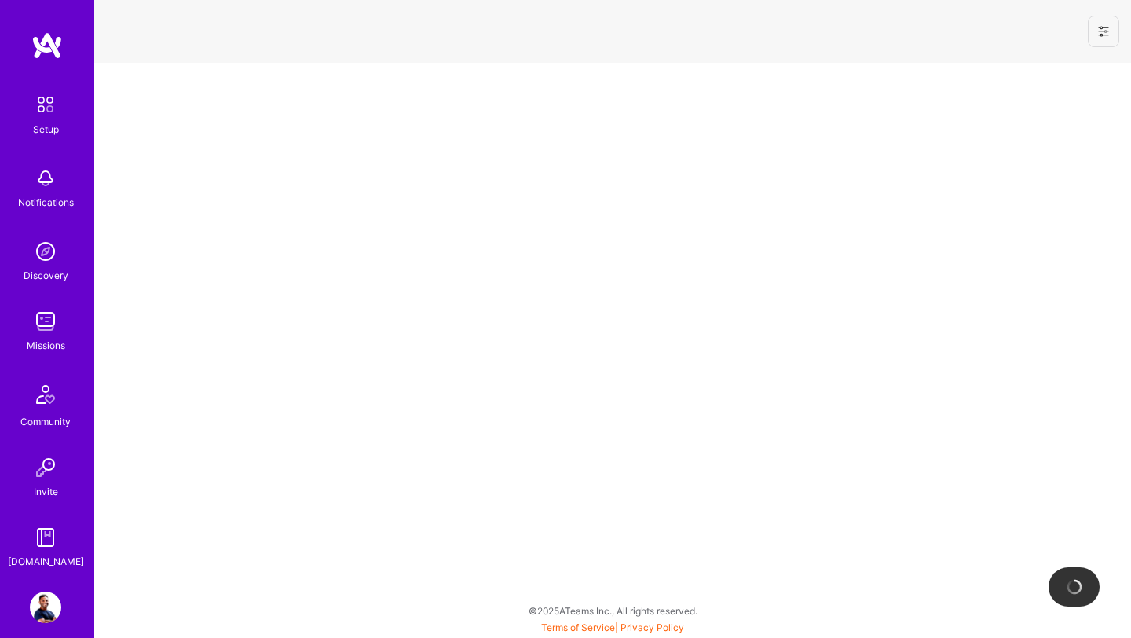
select select "US"
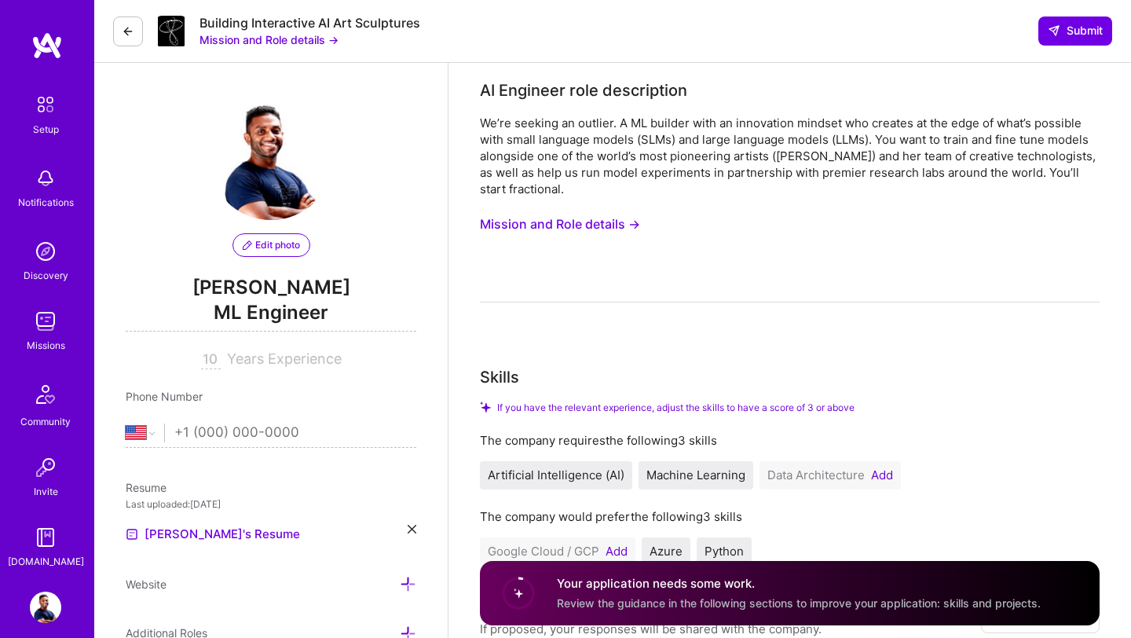
click at [251, 42] on button "Mission and Role details →" at bounding box center [269, 39] width 139 height 16
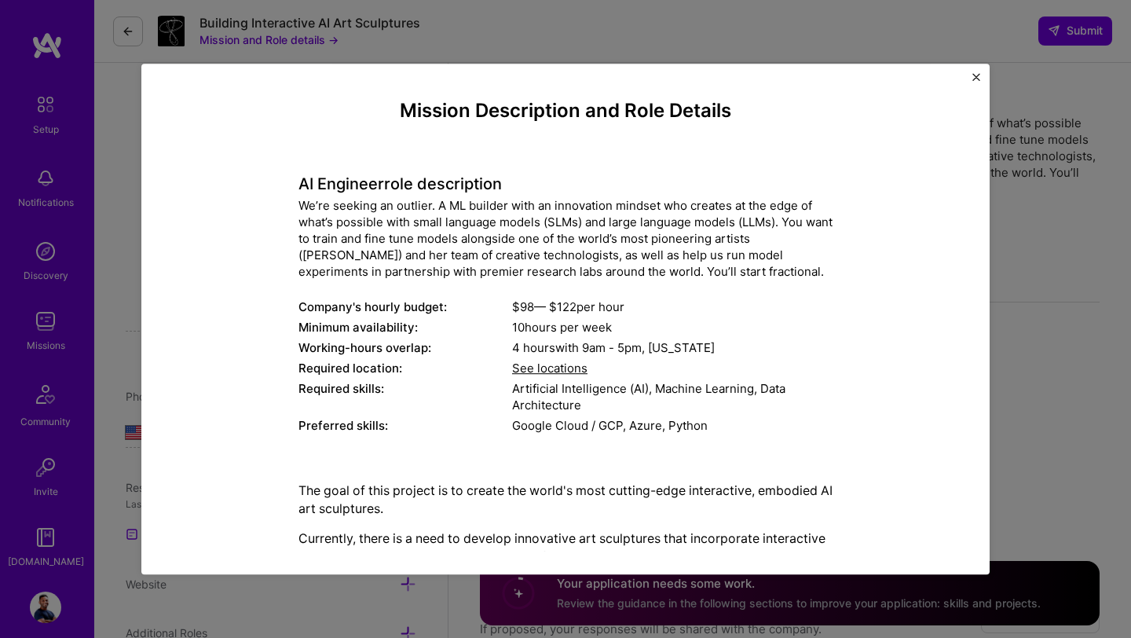
click at [18, 419] on div "Mission Description and Role Details AI Engineer role description We’re seeking…" at bounding box center [565, 319] width 1131 height 638
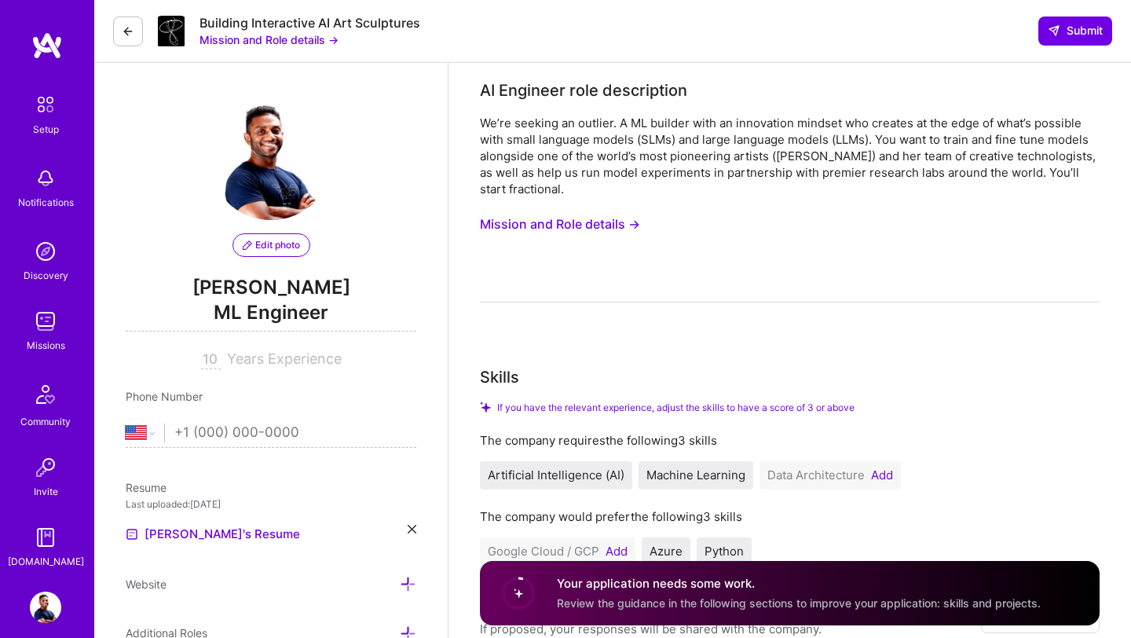
click at [44, 558] on div "[DOMAIN_NAME]" at bounding box center [46, 561] width 76 height 16
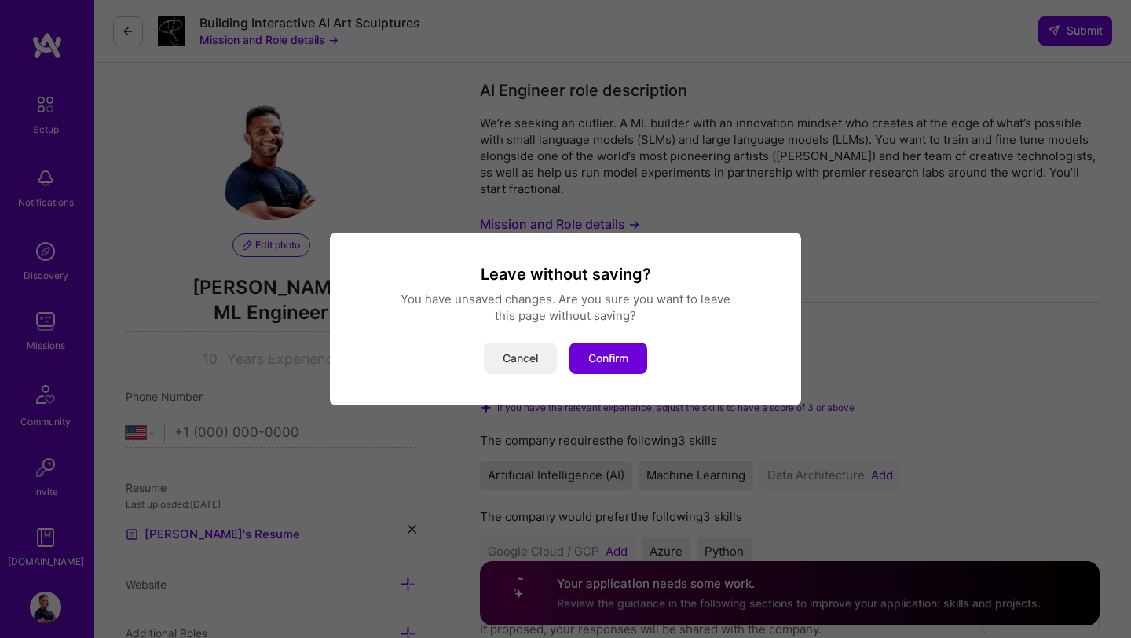
click at [508, 357] on button "Cancel" at bounding box center [520, 358] width 73 height 31
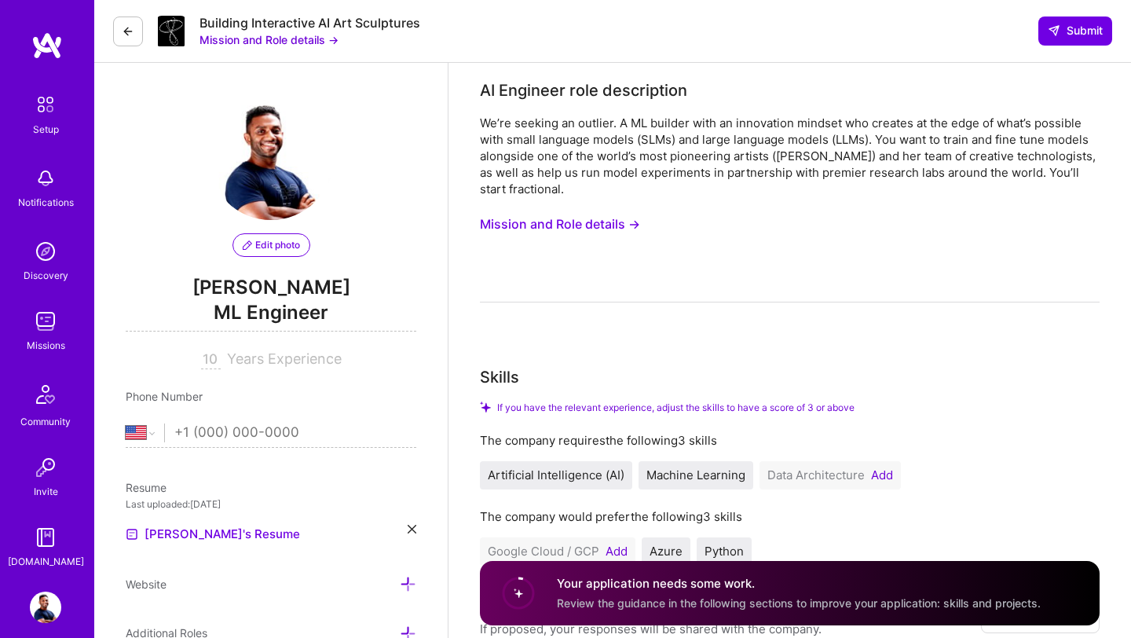
click at [49, 330] on img at bounding box center [45, 321] width 31 height 31
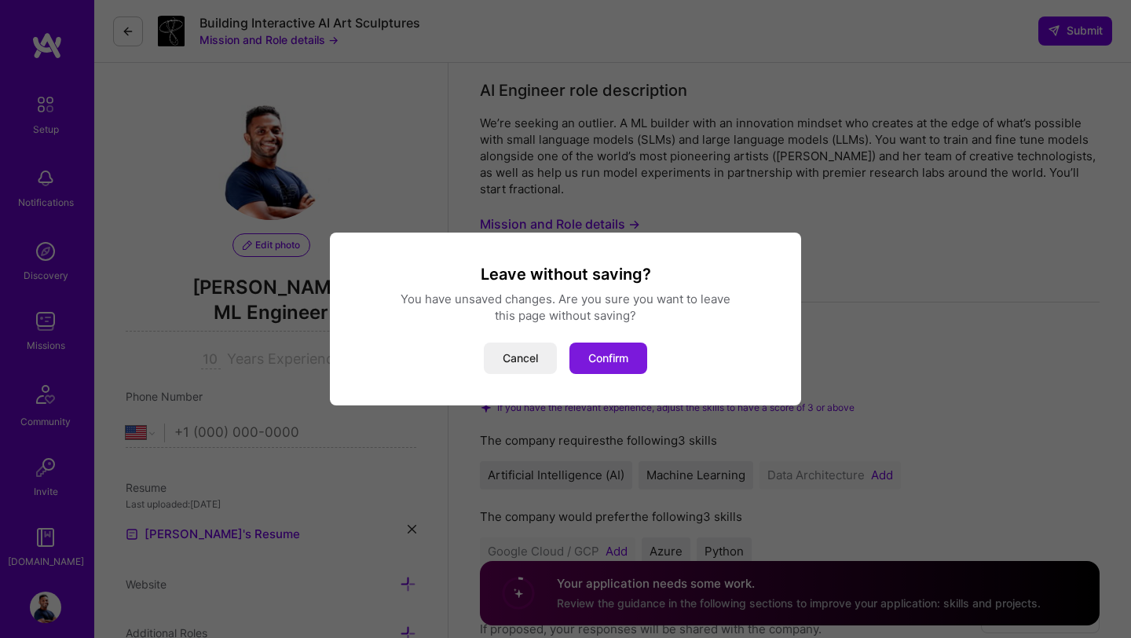
click at [603, 366] on button "Confirm" at bounding box center [609, 358] width 78 height 31
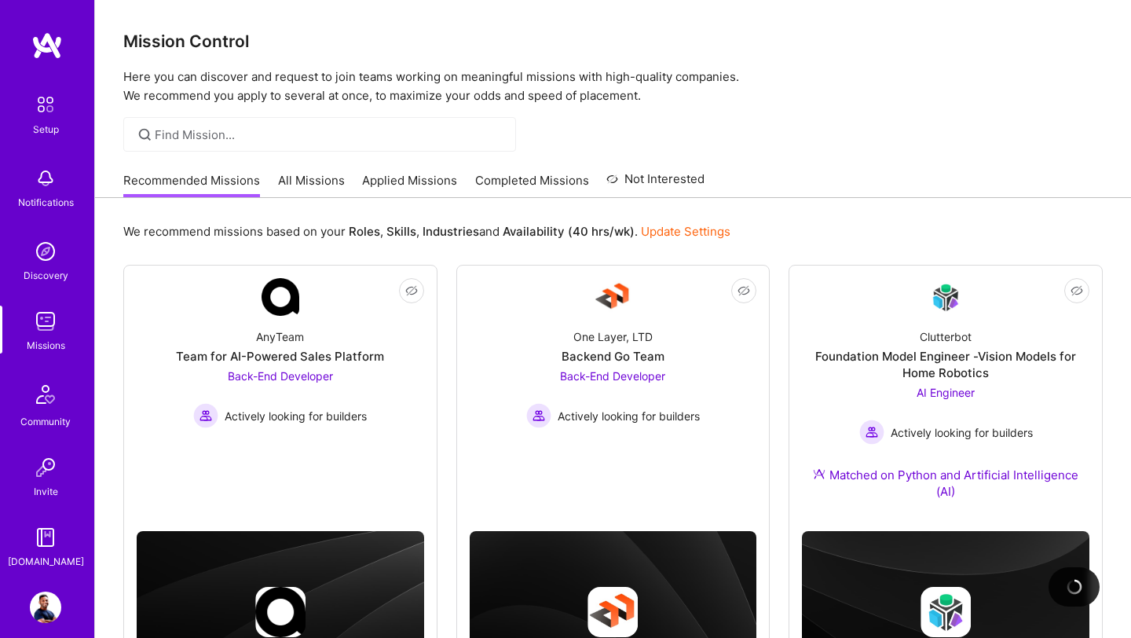
click at [309, 183] on link "All Missions" at bounding box center [311, 185] width 67 height 26
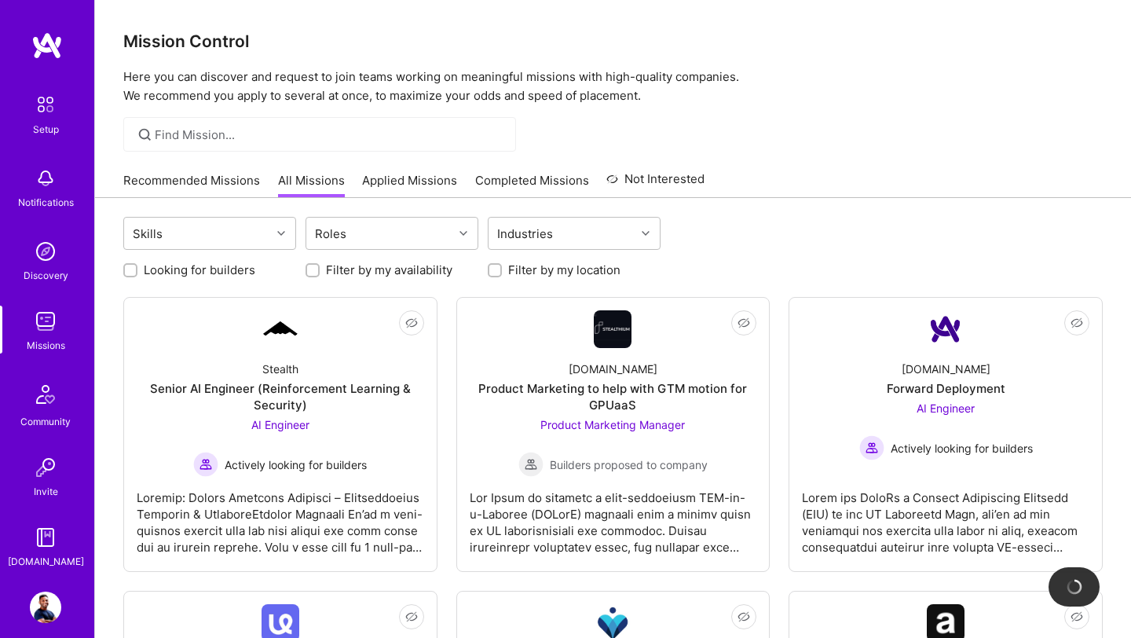
click at [186, 178] on link "Recommended Missions" at bounding box center [191, 185] width 137 height 26
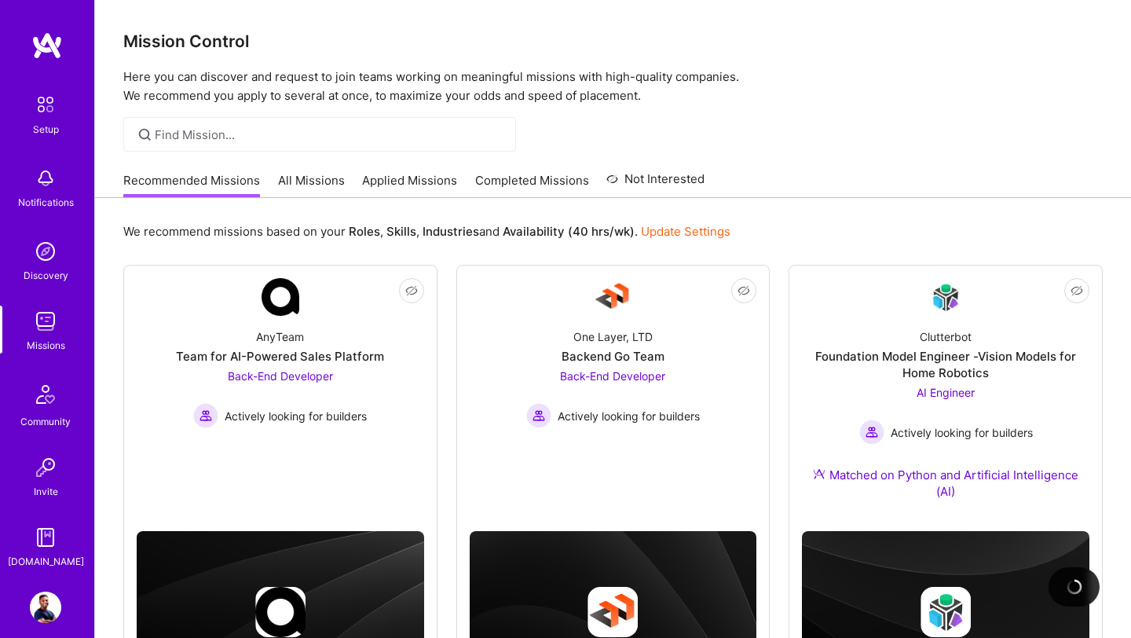
click at [309, 178] on link "All Missions" at bounding box center [311, 185] width 67 height 26
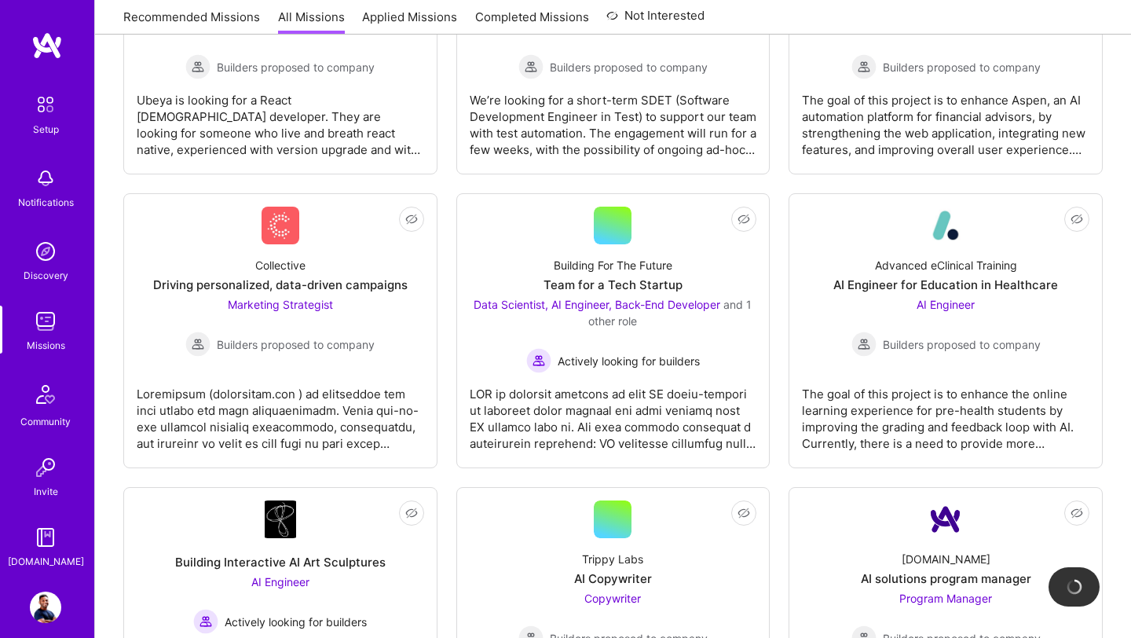
scroll to position [876, 0]
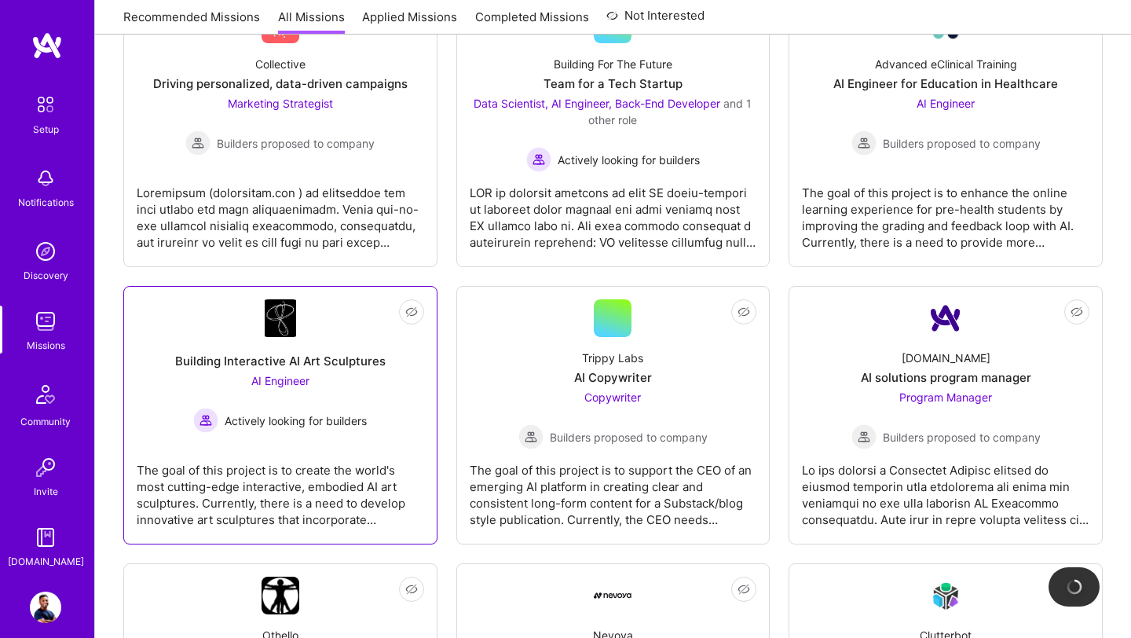
click at [281, 372] on div "AI Engineer Actively looking for builders" at bounding box center [280, 402] width 174 height 60
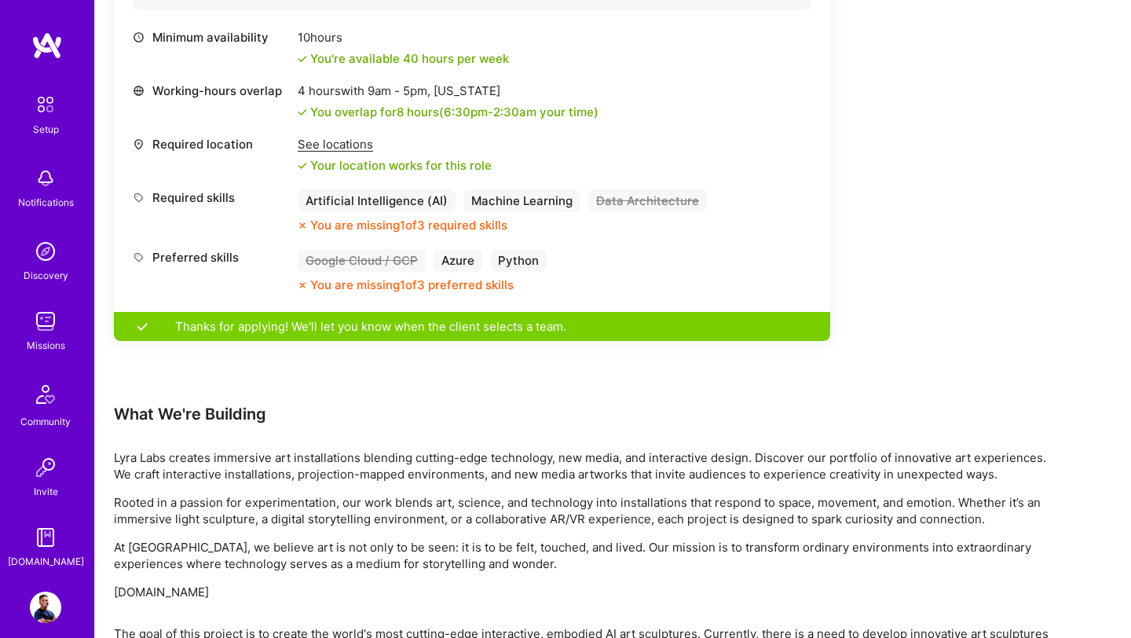
scroll to position [646, 0]
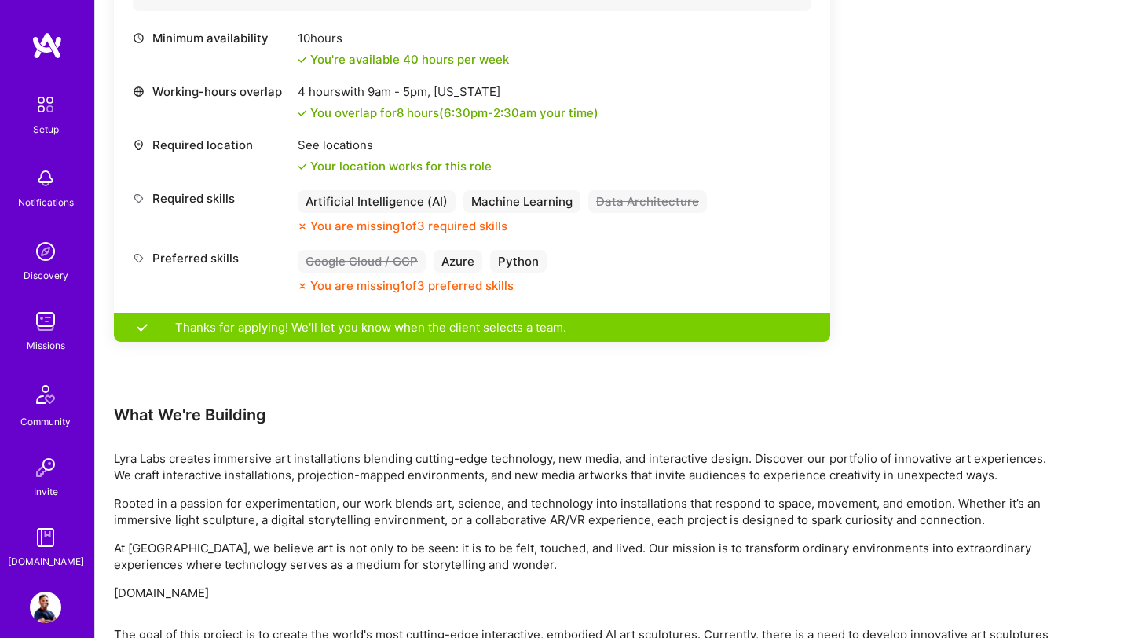
click at [38, 548] on img at bounding box center [45, 537] width 31 height 31
